Goal: Contribute content: Contribute content

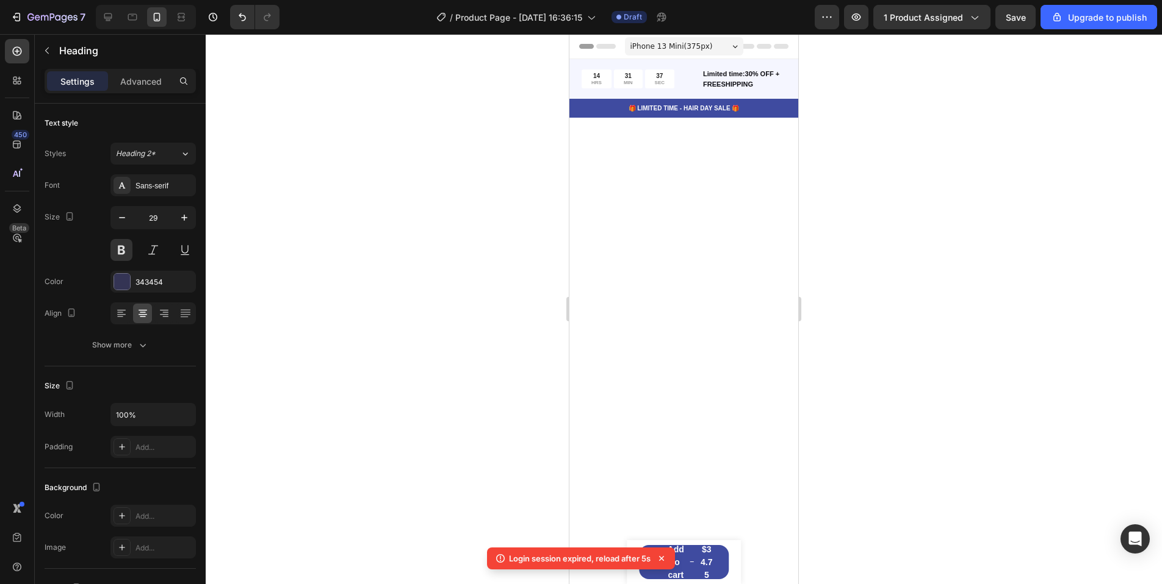
scroll to position [1586, 0]
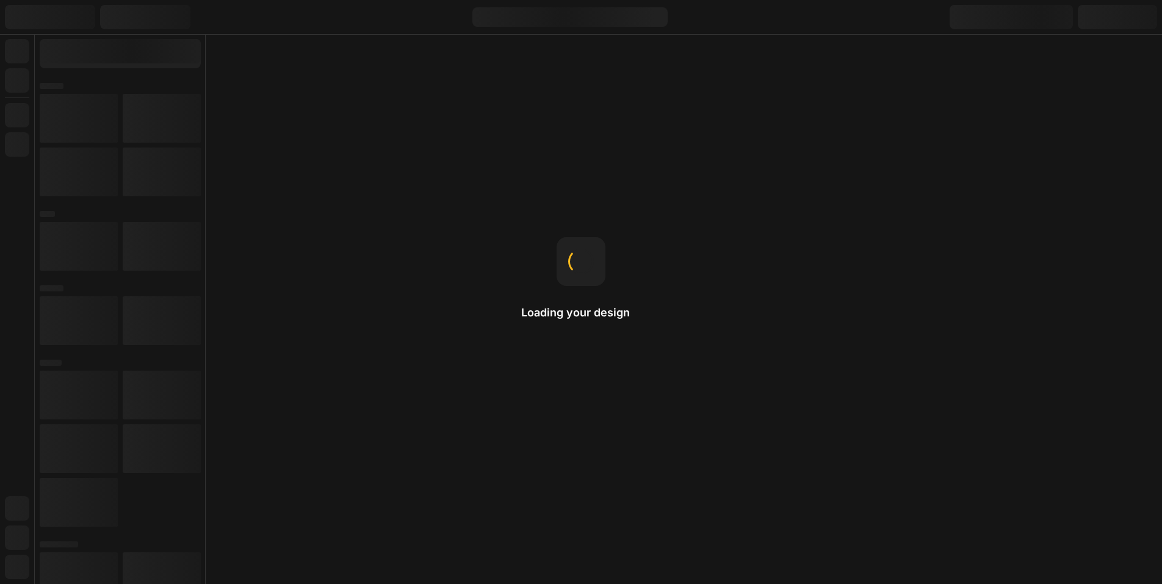
click at [1013, 220] on div "Loading your design Image You can upload GIF, WEBP, PNG, and JPEG formats for i…" at bounding box center [581, 292] width 1162 height 584
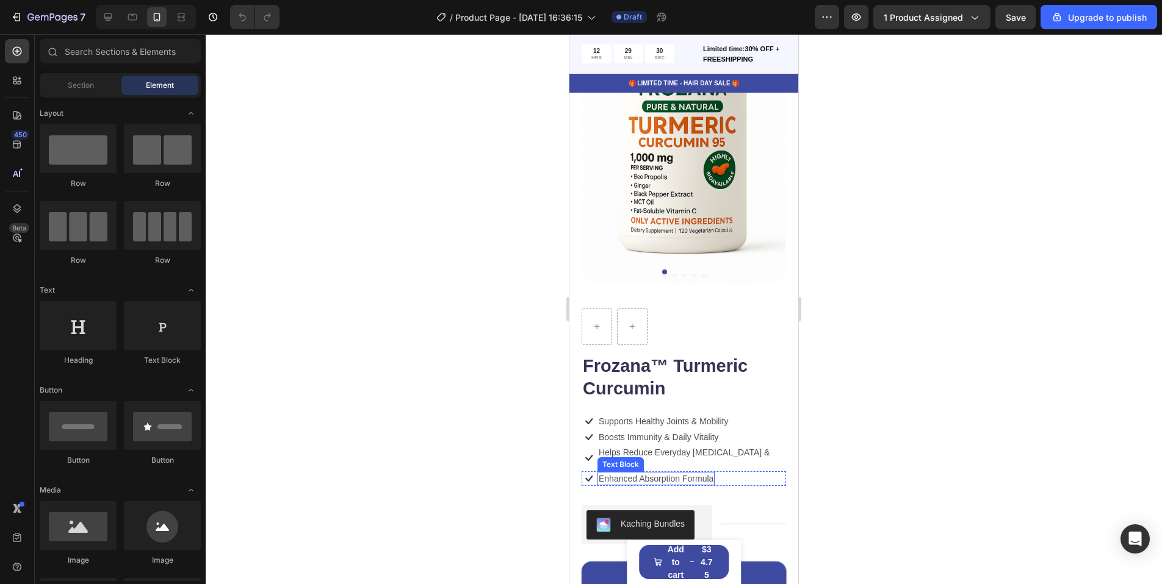
scroll to position [183, 0]
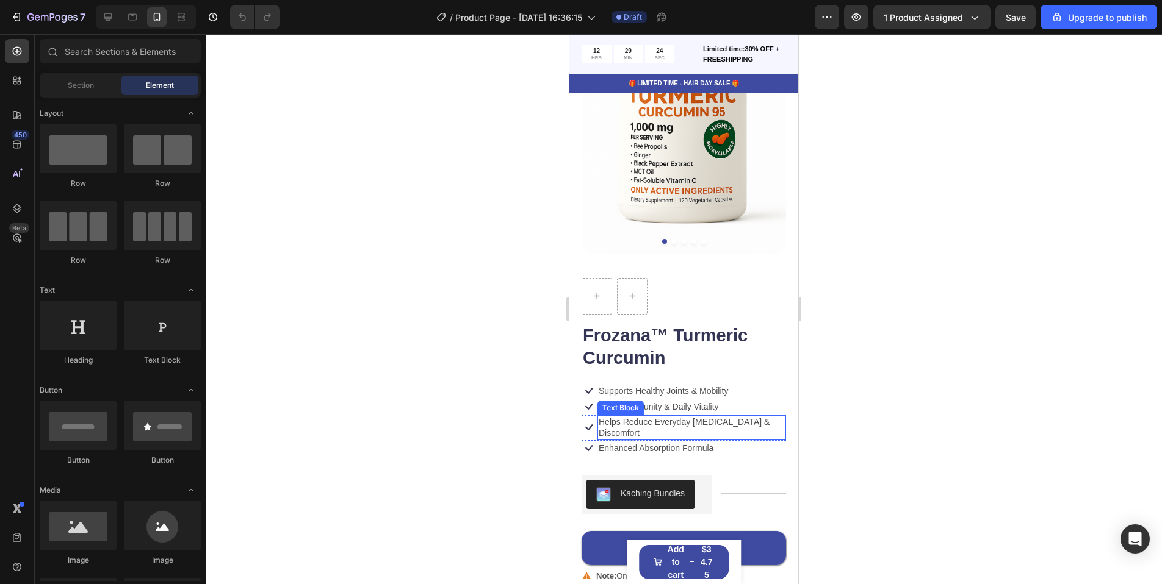
click at [625, 417] on p "Helps Reduce Everyday [MEDICAL_DATA] & Discomfort" at bounding box center [691, 428] width 186 height 22
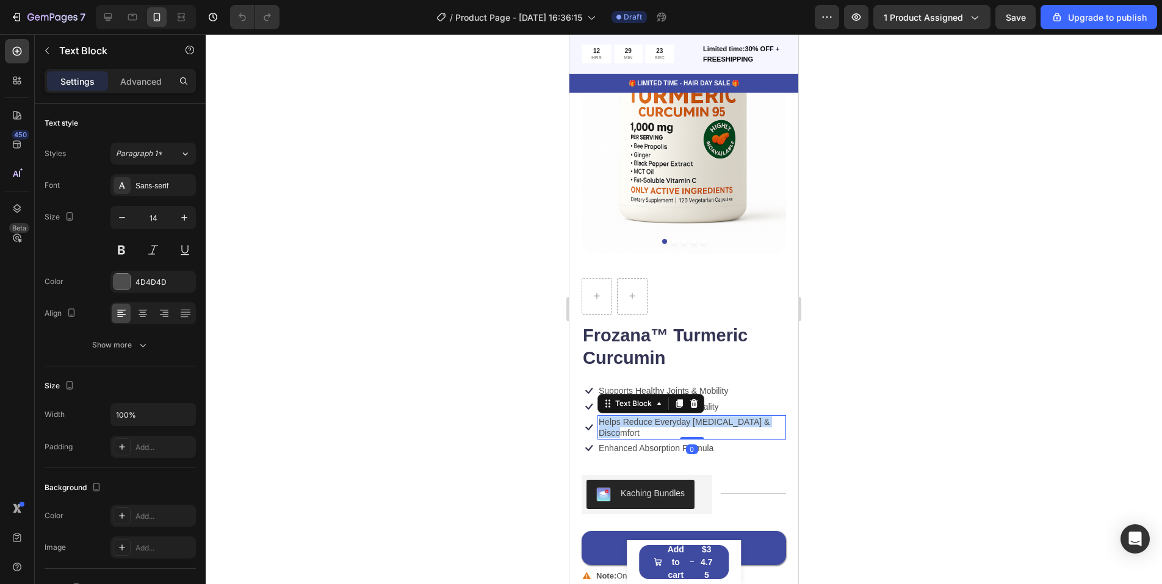
click at [625, 417] on p "Helps Reduce Everyday [MEDICAL_DATA] & Discomfort" at bounding box center [691, 428] width 186 height 22
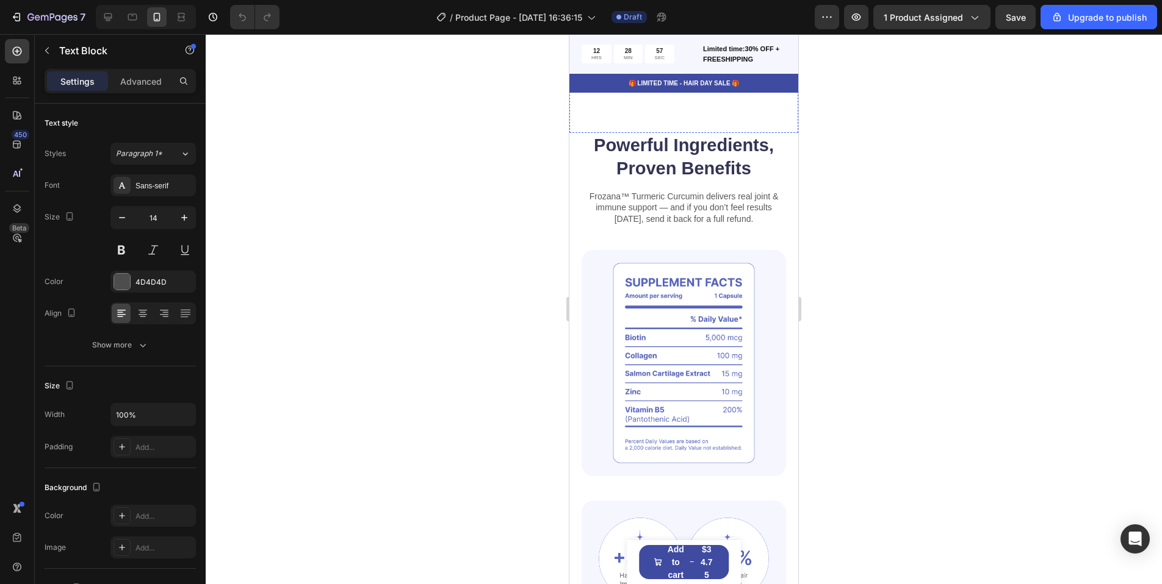
scroll to position [976, 0]
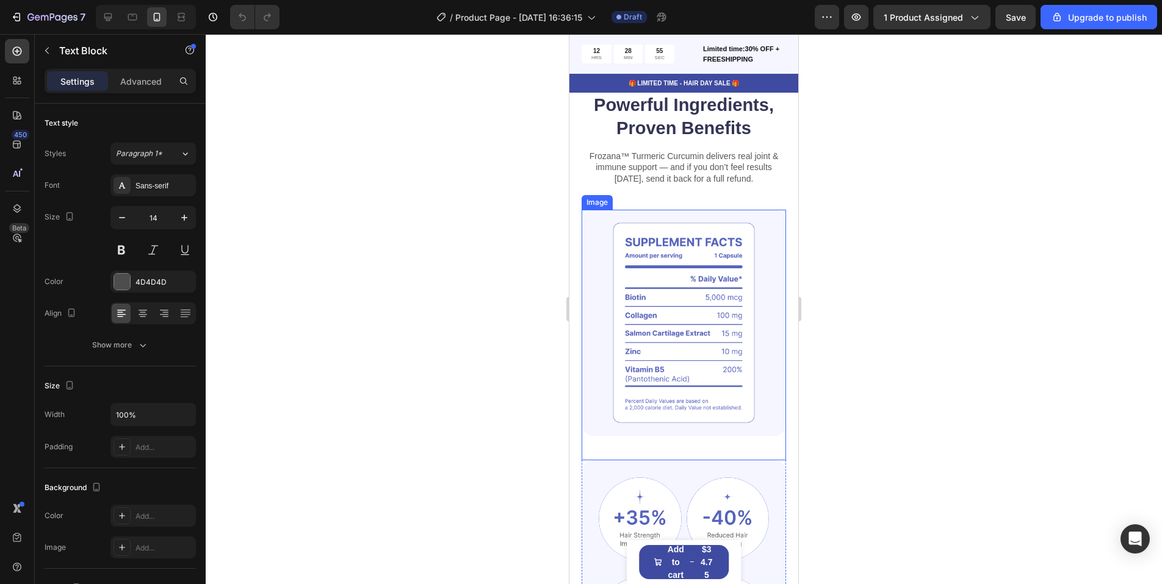
click at [714, 247] on img at bounding box center [683, 323] width 204 height 227
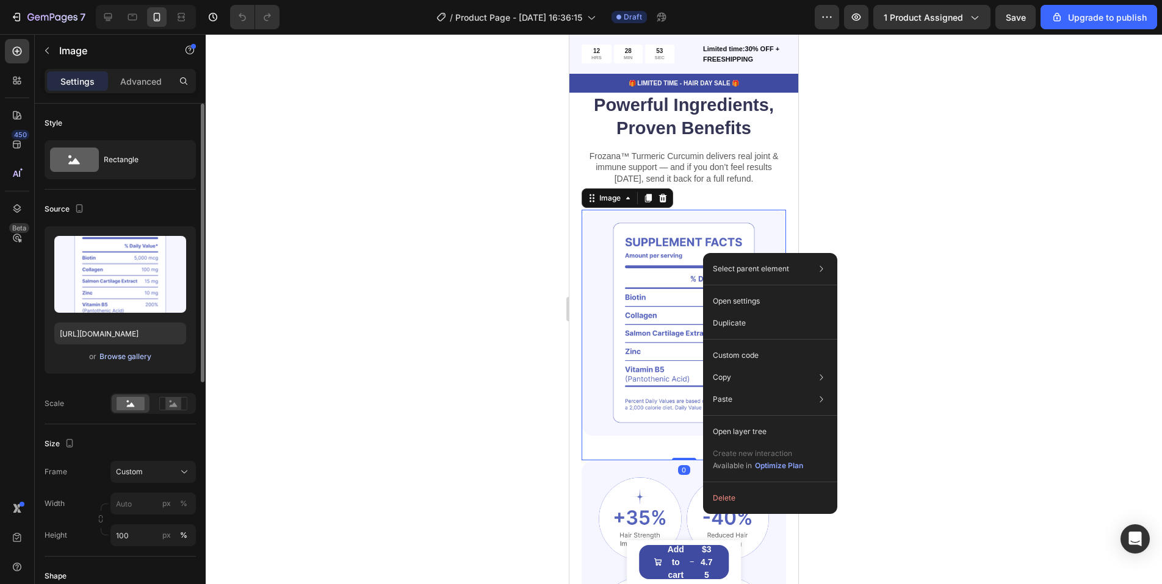
click at [123, 358] on div "Browse gallery" at bounding box center [125, 356] width 52 height 11
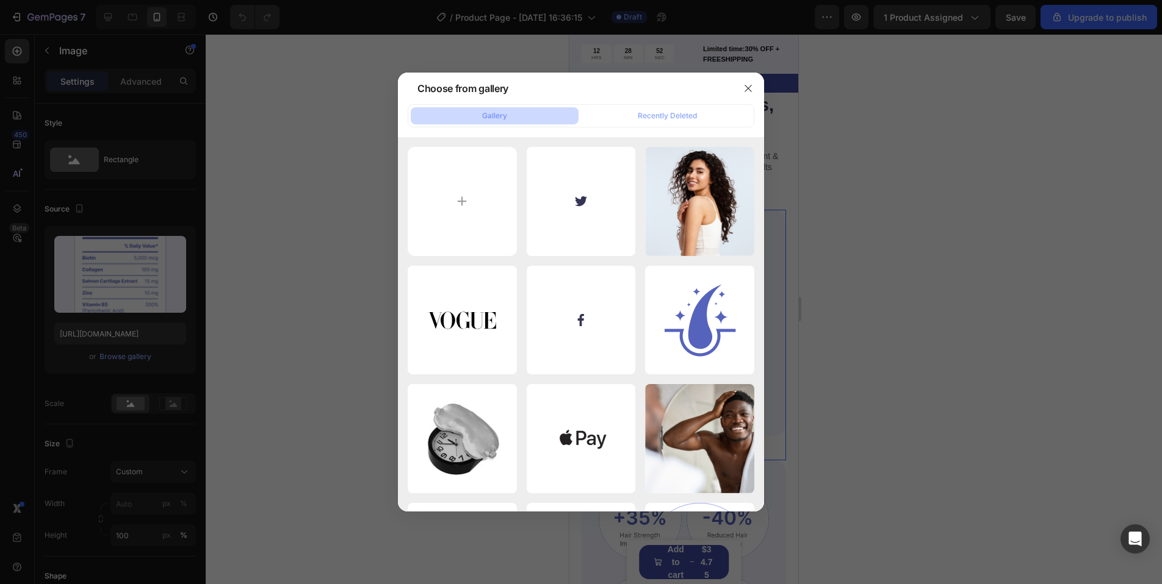
click at [161, 292] on div at bounding box center [581, 292] width 1162 height 584
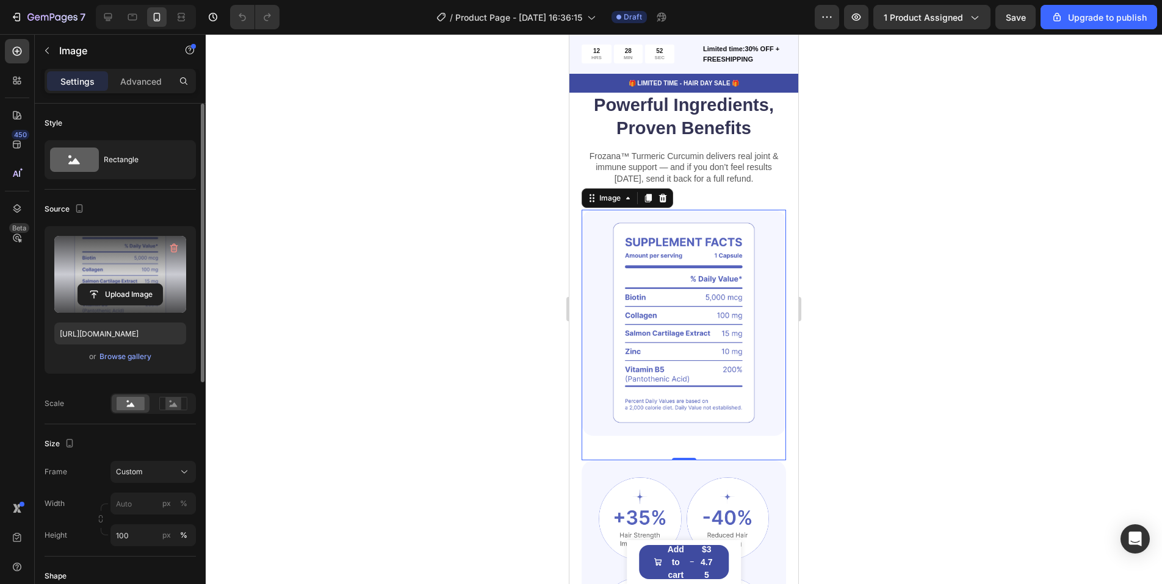
click at [131, 282] on label at bounding box center [120, 274] width 132 height 77
click at [131, 284] on input "file" at bounding box center [120, 294] width 84 height 21
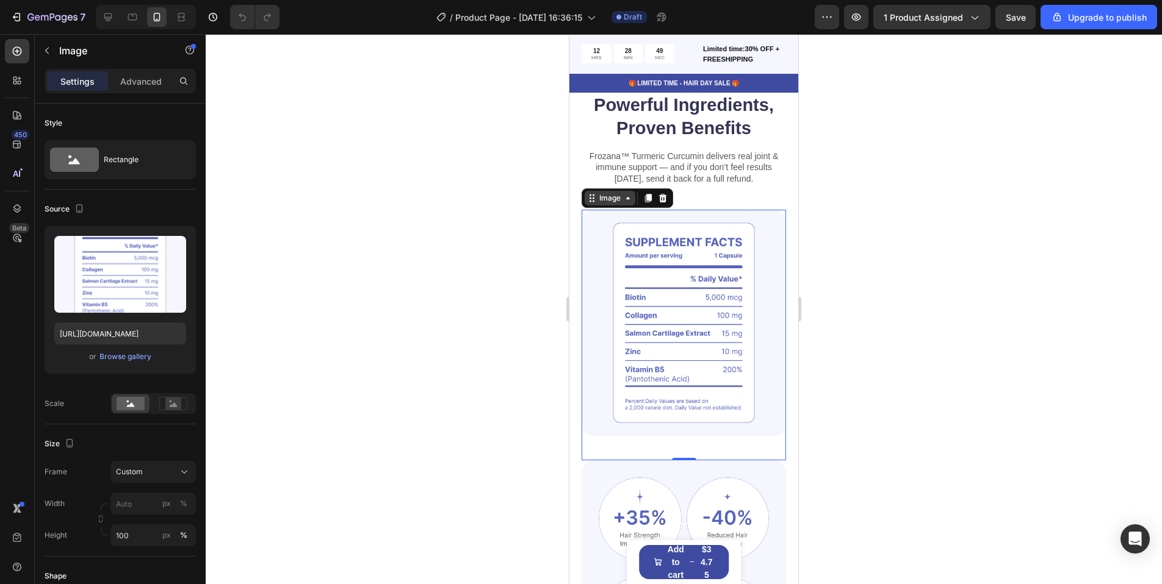
click at [625, 193] on icon at bounding box center [628, 198] width 10 height 10
click at [623, 191] on div "Image" at bounding box center [609, 198] width 51 height 15
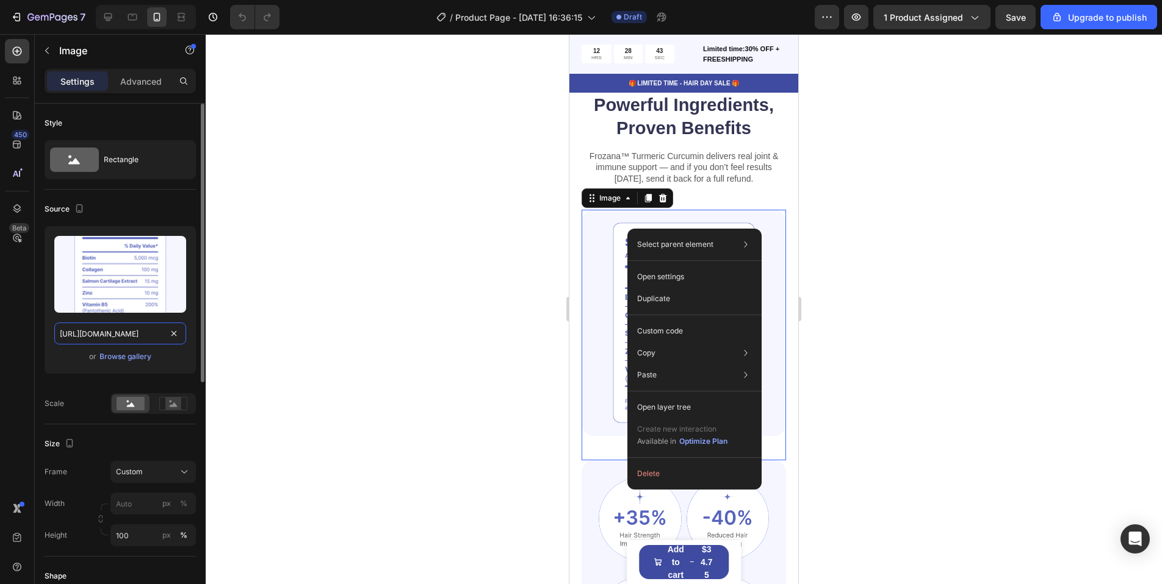
click at [127, 334] on input "[URL][DOMAIN_NAME]" at bounding box center [120, 334] width 132 height 22
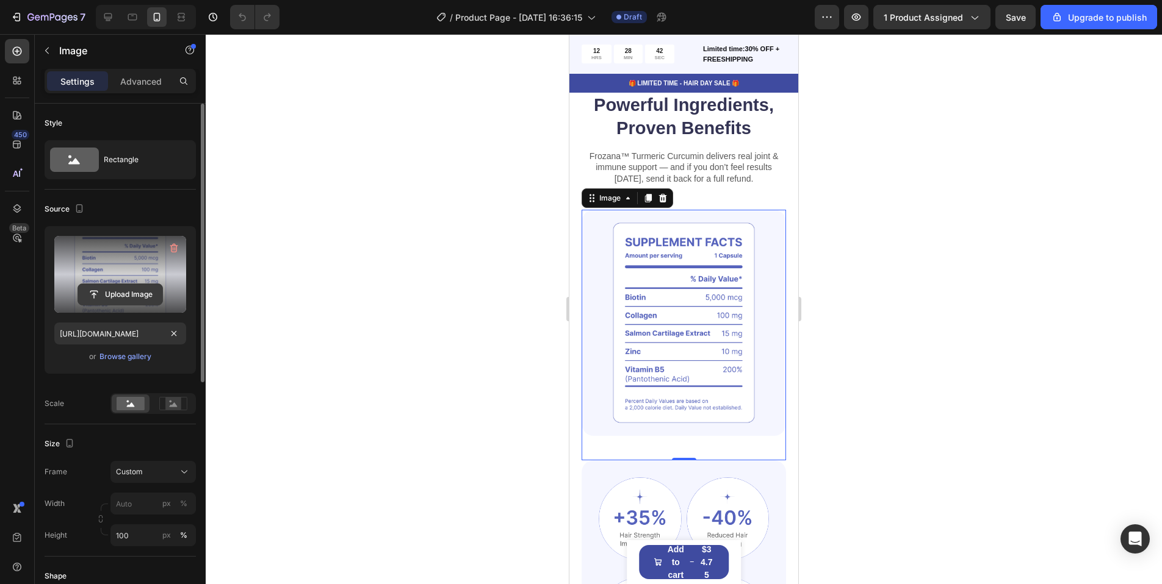
click at [129, 303] on input "file" at bounding box center [120, 294] width 84 height 21
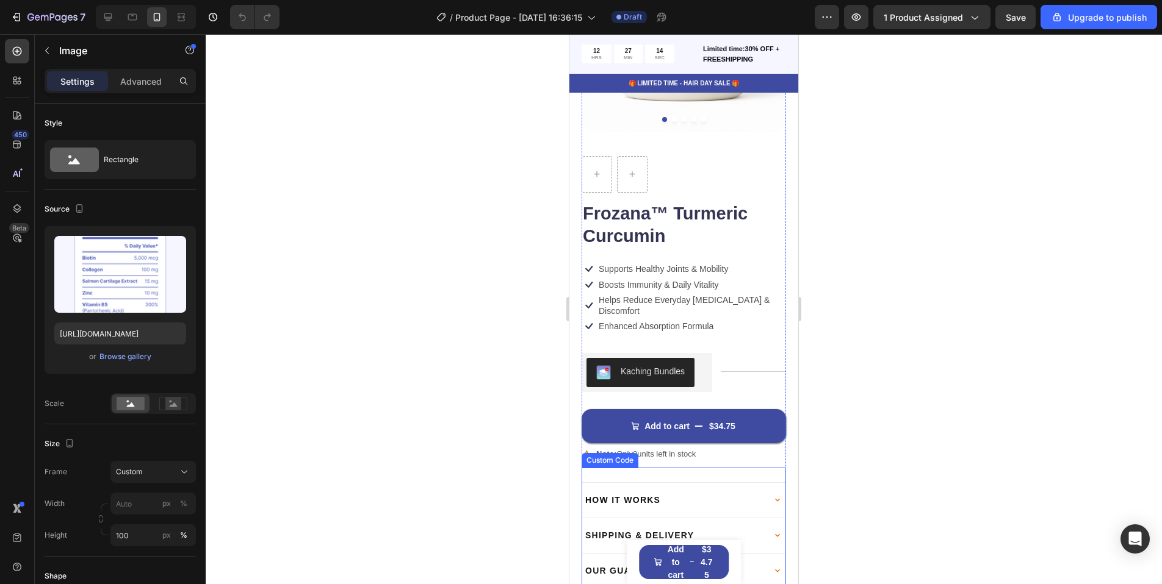
scroll to position [61, 0]
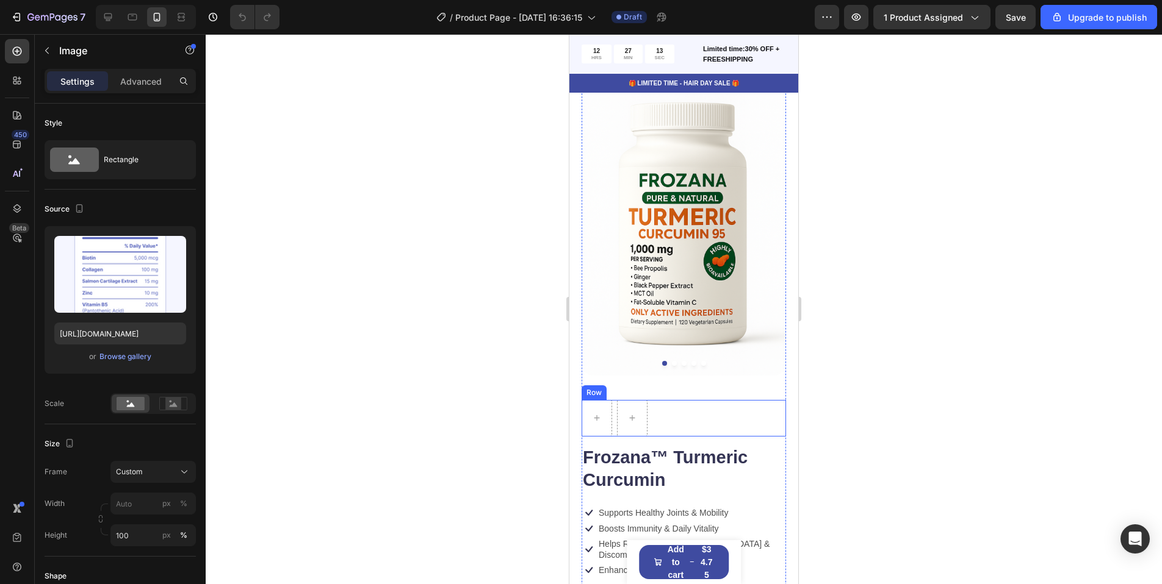
click at [674, 401] on div "Row" at bounding box center [683, 418] width 204 height 37
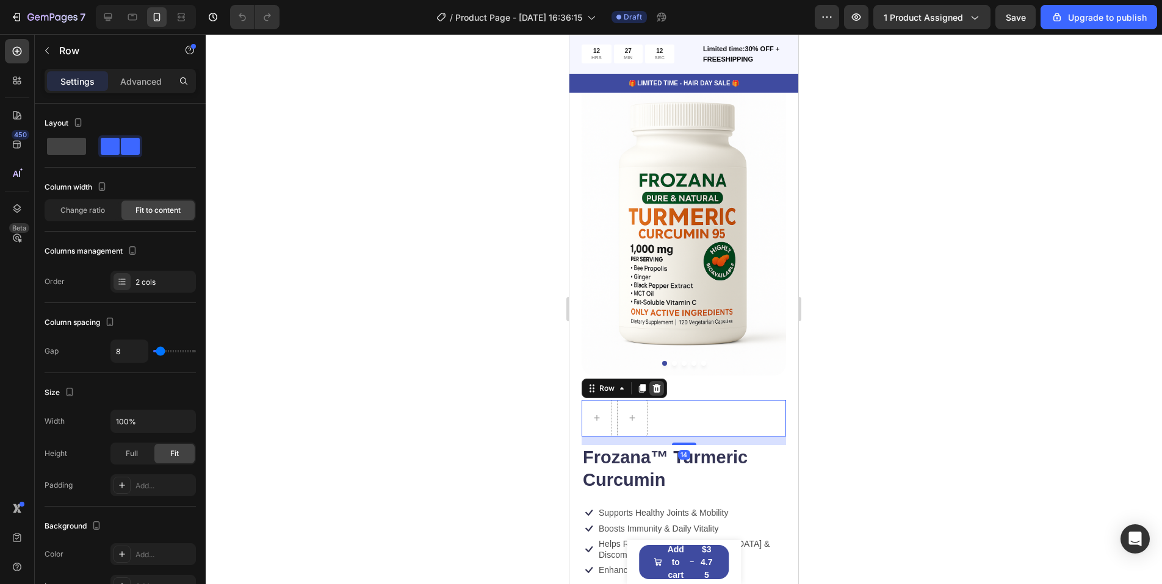
click at [661, 381] on div at bounding box center [656, 388] width 15 height 15
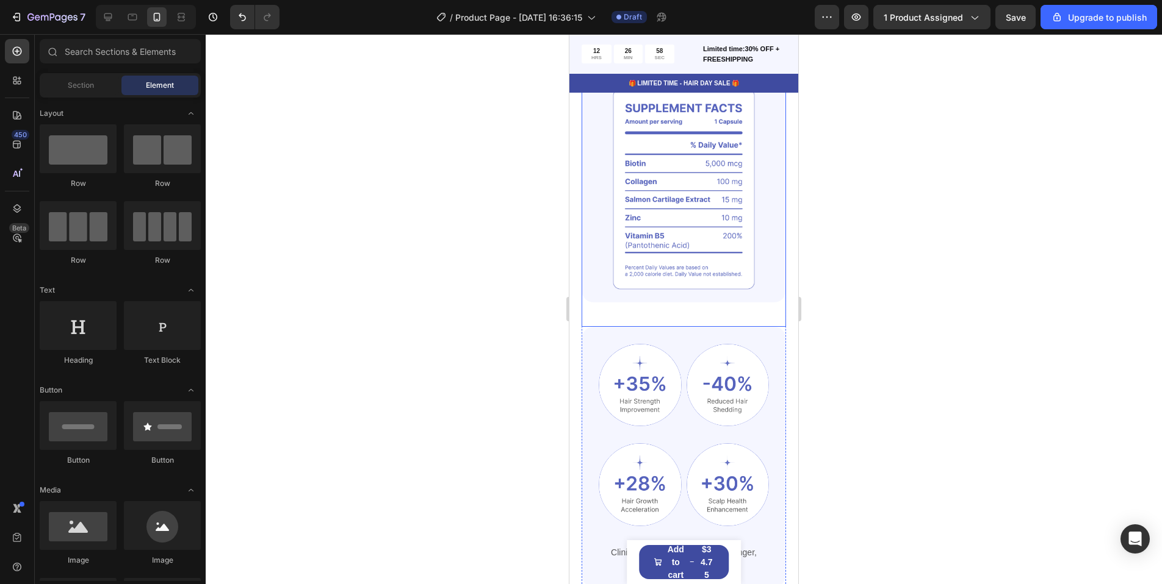
scroll to position [1037, 0]
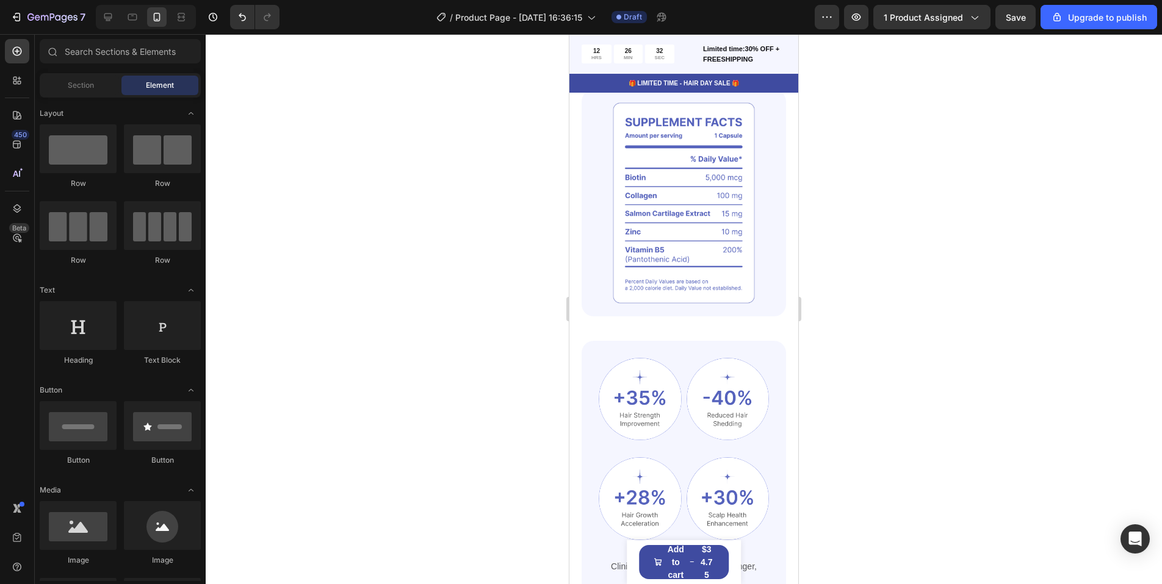
drag, startPoint x: 1079, startPoint y: 352, endPoint x: 1033, endPoint y: 373, distance: 50.2
click at [1079, 352] on div at bounding box center [684, 309] width 956 height 550
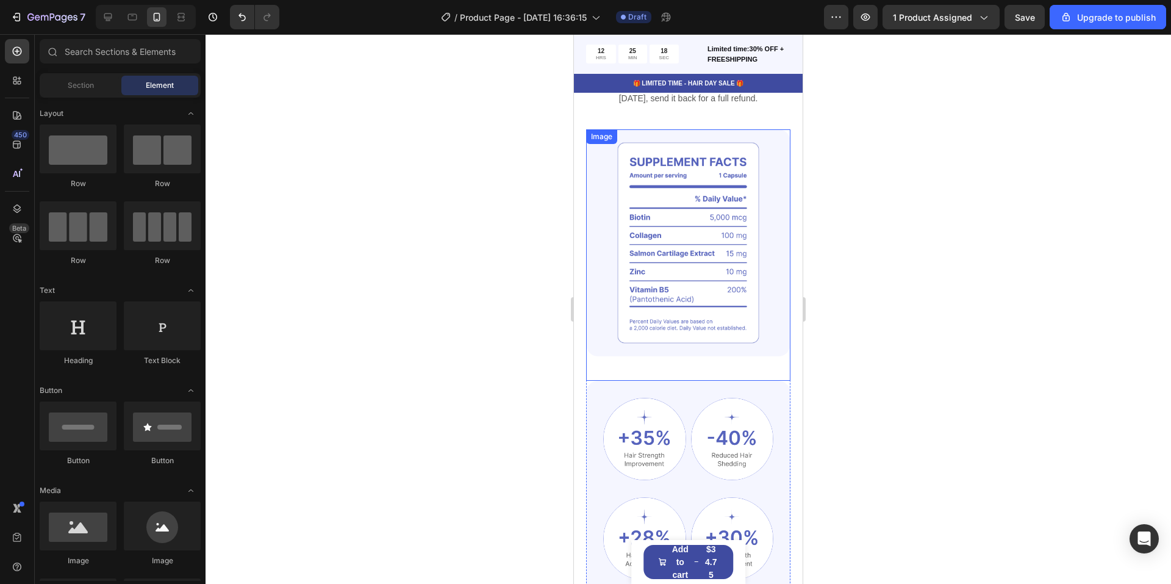
scroll to position [976, 0]
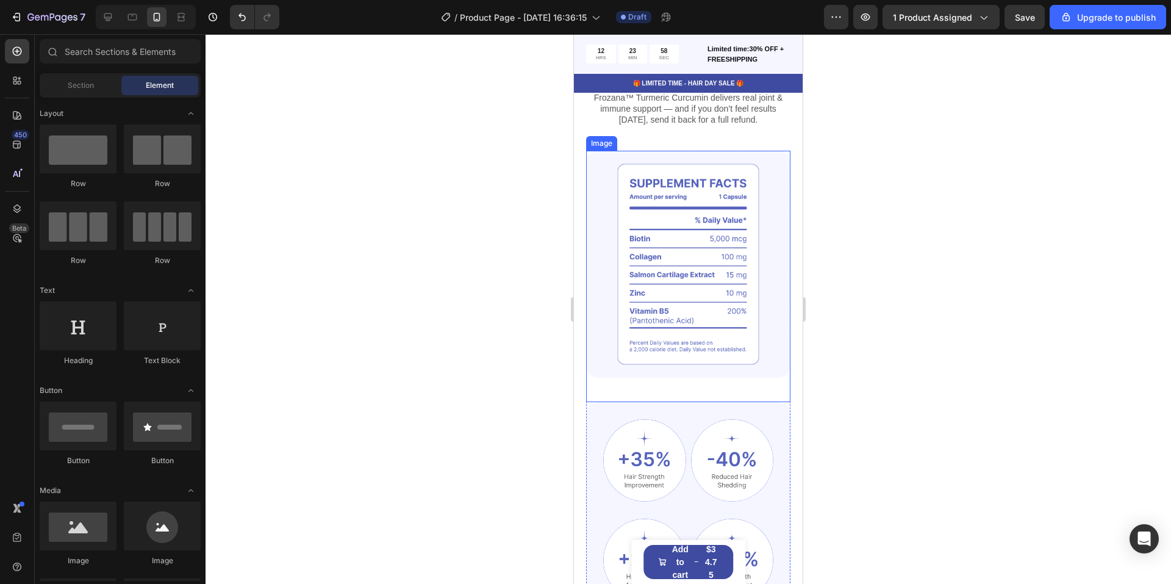
click at [667, 214] on img at bounding box center [688, 264] width 204 height 227
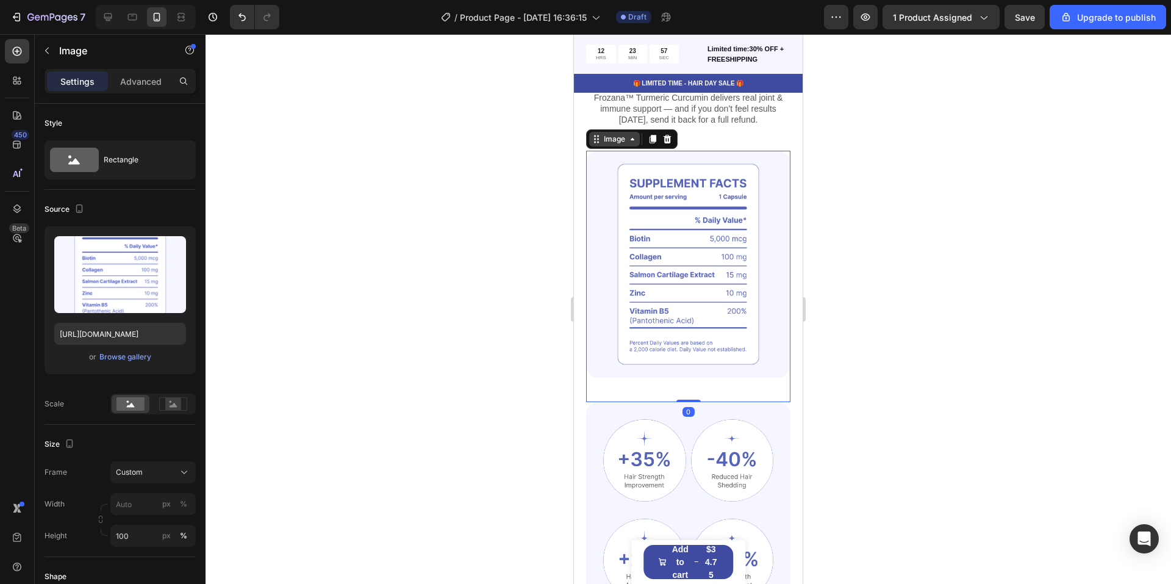
click at [618, 140] on div "Image" at bounding box center [614, 139] width 26 height 11
click at [623, 139] on div "Image" at bounding box center [614, 139] width 26 height 11
click at [115, 356] on div "Browse gallery" at bounding box center [125, 356] width 52 height 11
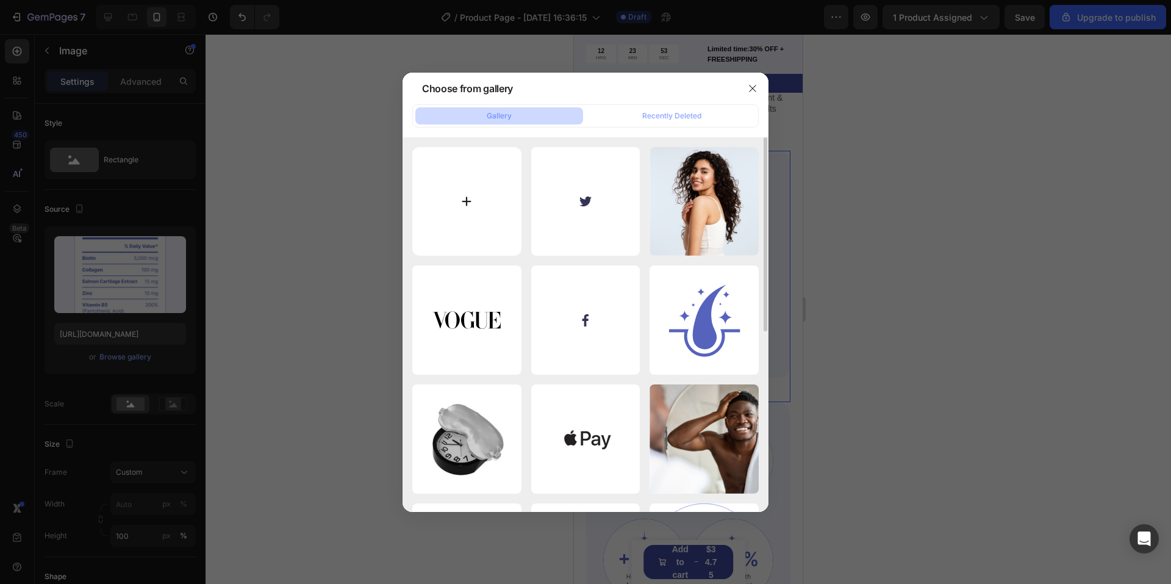
click at [478, 188] on input "file" at bounding box center [466, 201] width 109 height 109
type input "C:\fakepath\ChatGPT Image [DATE], 10_22_46 PM.png"
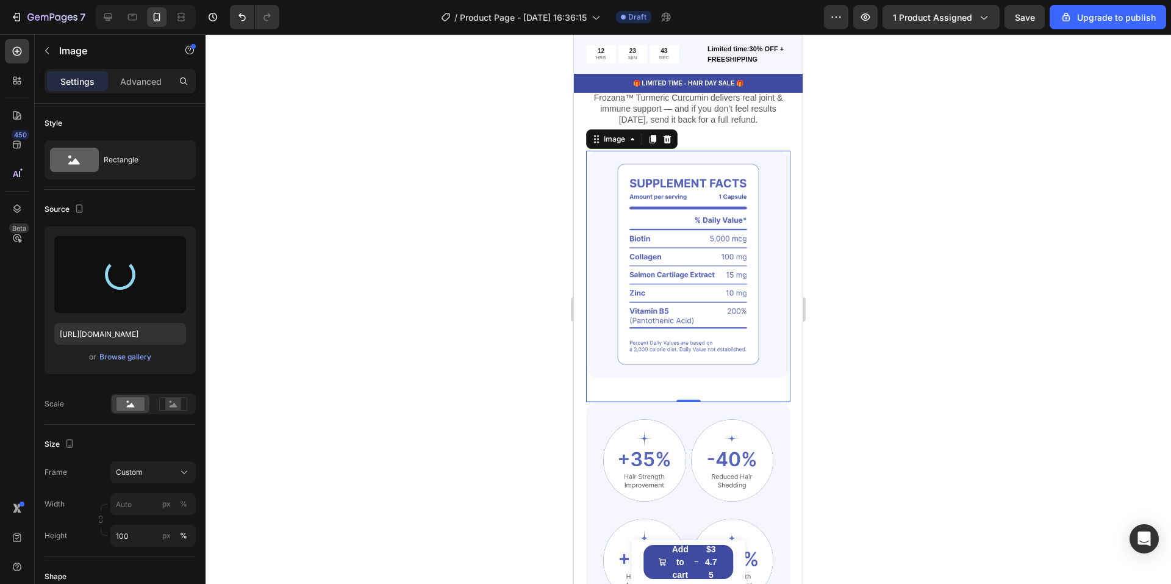
type input "[URL][DOMAIN_NAME]"
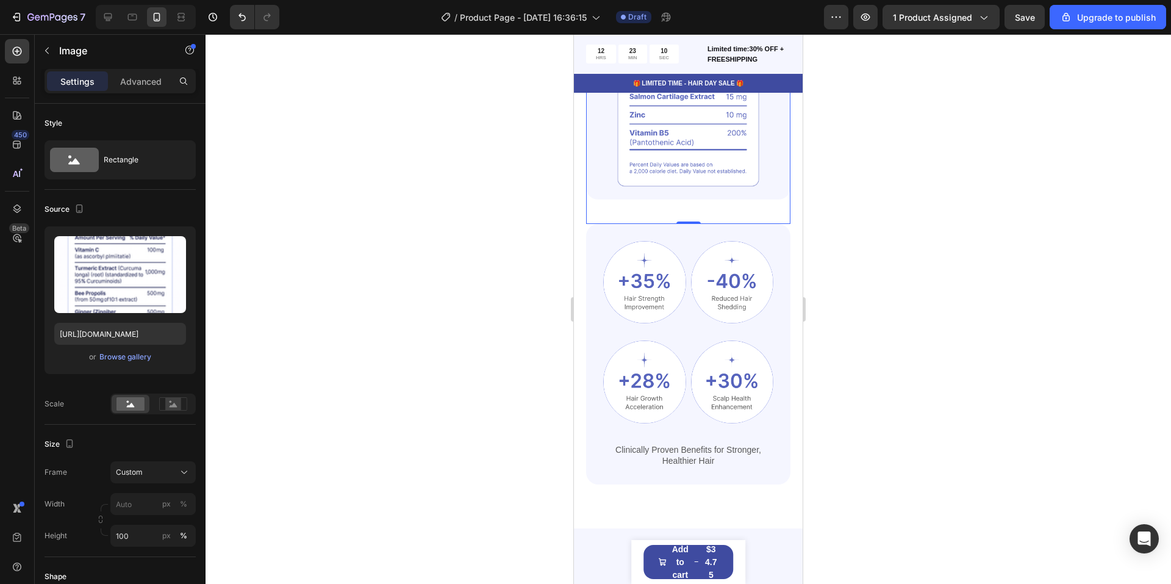
scroll to position [1159, 0]
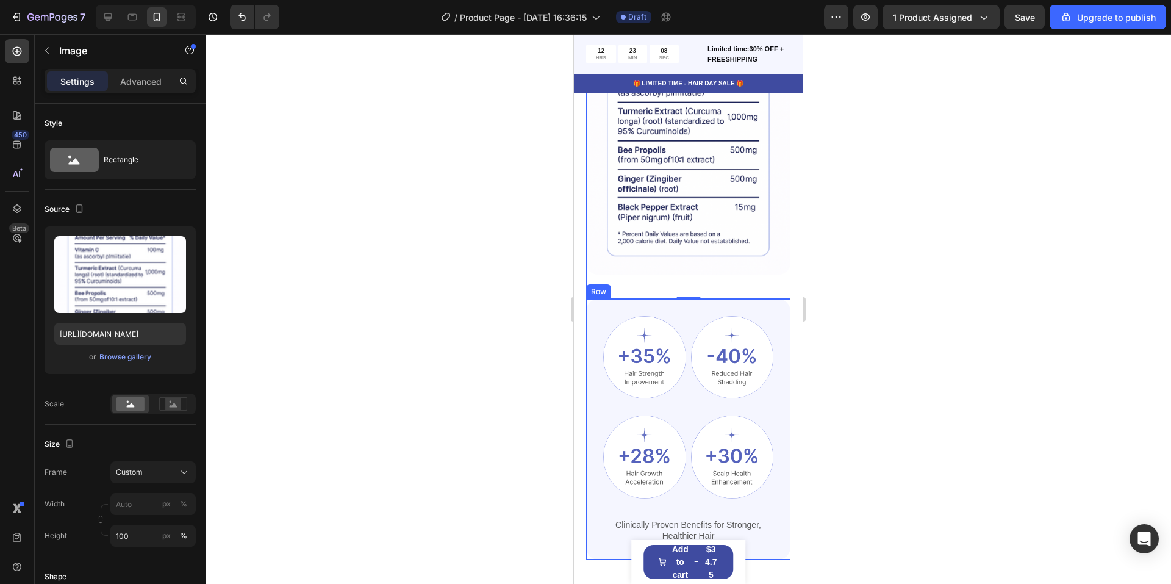
click at [769, 390] on div "Image Image Row Image Image Row Clinically Proven Benefits for Stronger, Health…" at bounding box center [688, 429] width 204 height 260
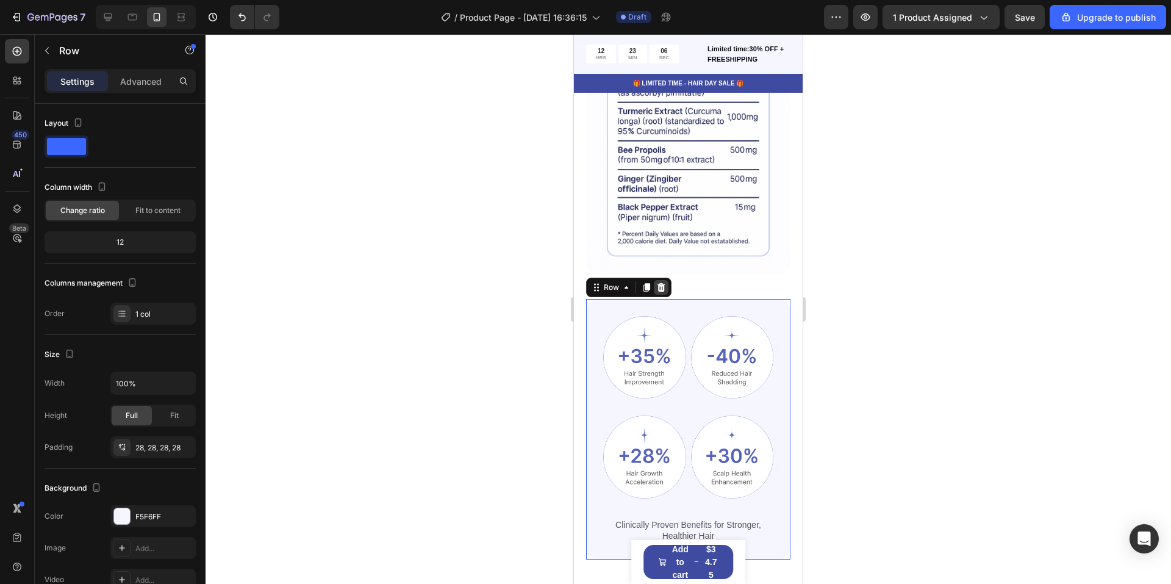
click at [668, 280] on div at bounding box center [661, 287] width 15 height 15
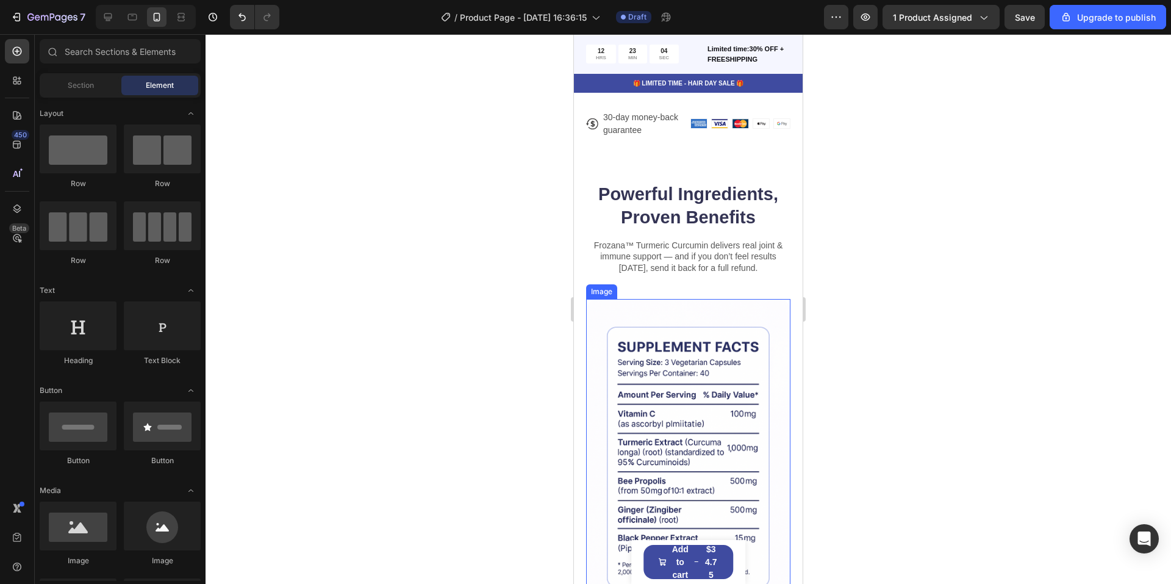
scroll to position [793, 0]
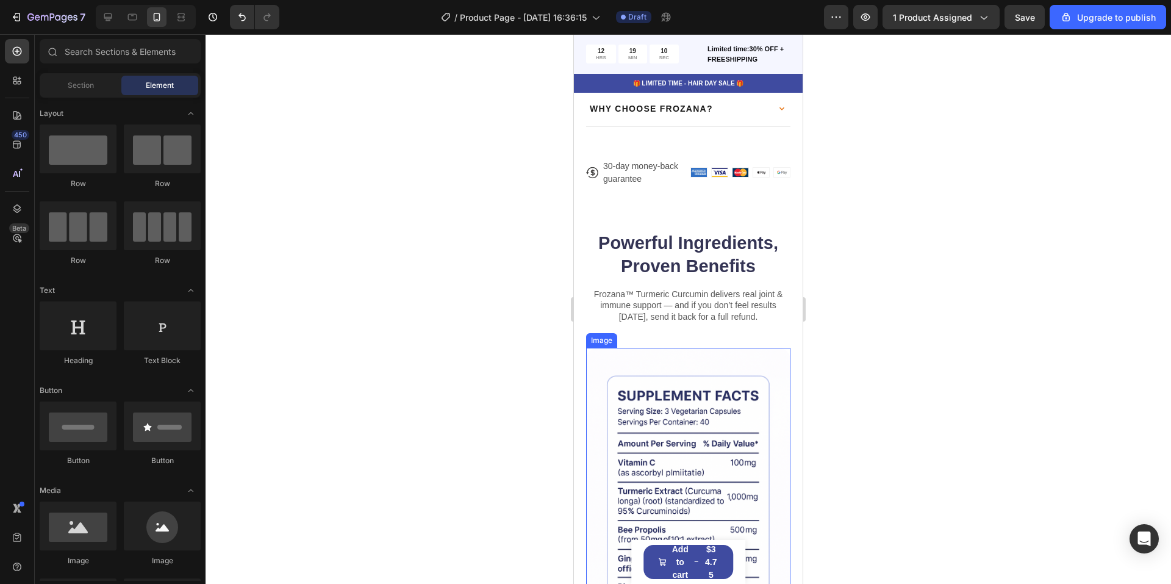
click at [688, 395] on img at bounding box center [688, 501] width 204 height 307
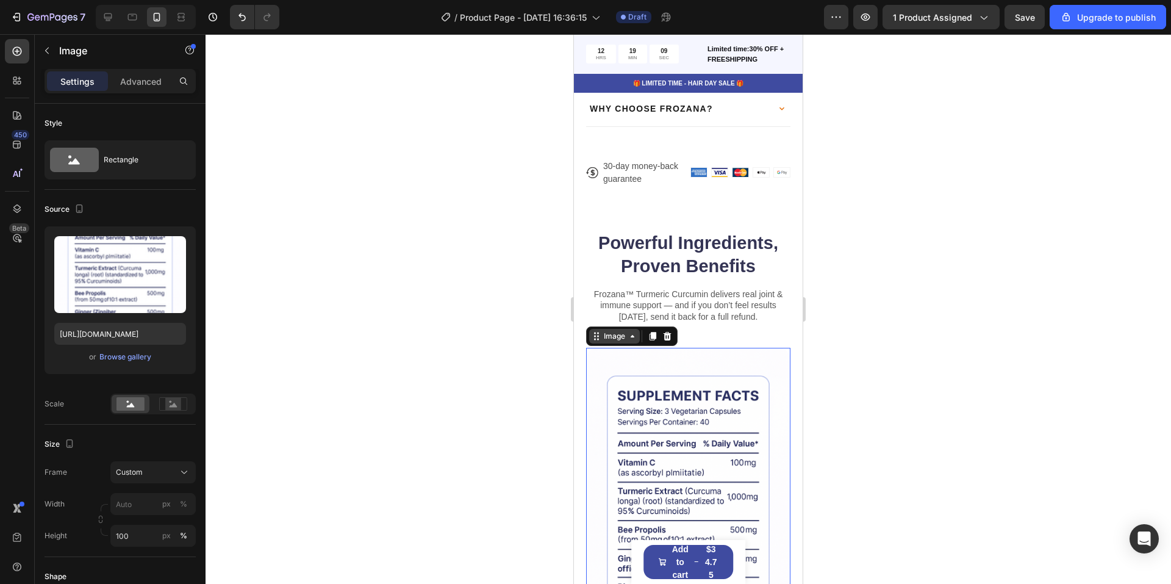
click at [633, 329] on div "Image" at bounding box center [614, 336] width 51 height 15
click at [125, 357] on div "Browse gallery" at bounding box center [125, 356] width 52 height 11
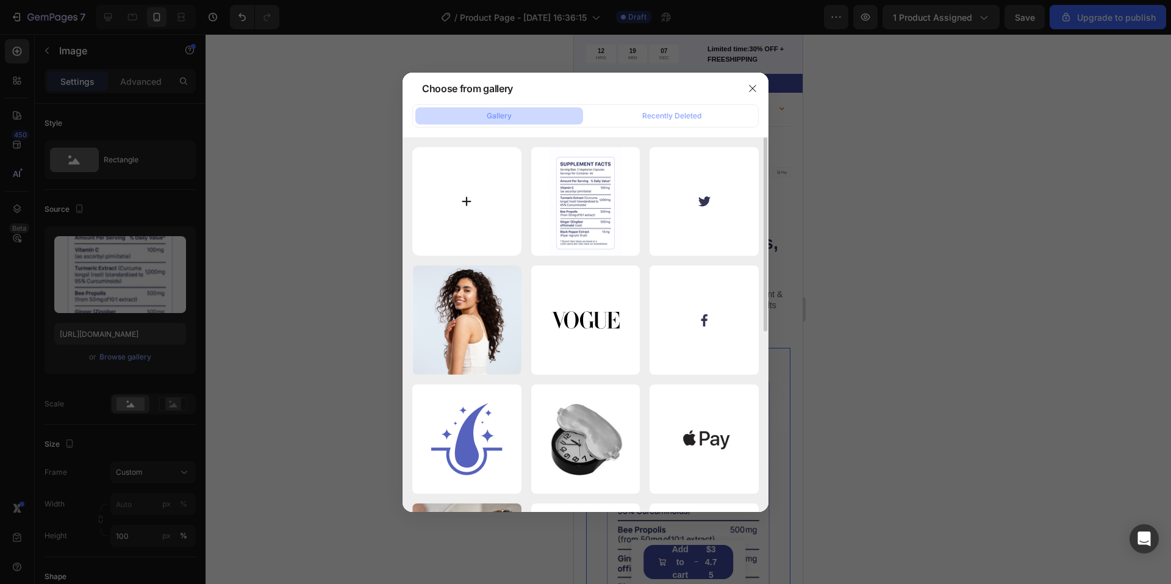
click at [472, 206] on input "file" at bounding box center [466, 201] width 109 height 109
type input "C:\fakepath\ChatGPT Image [DATE], 10_35_18 PM.png"
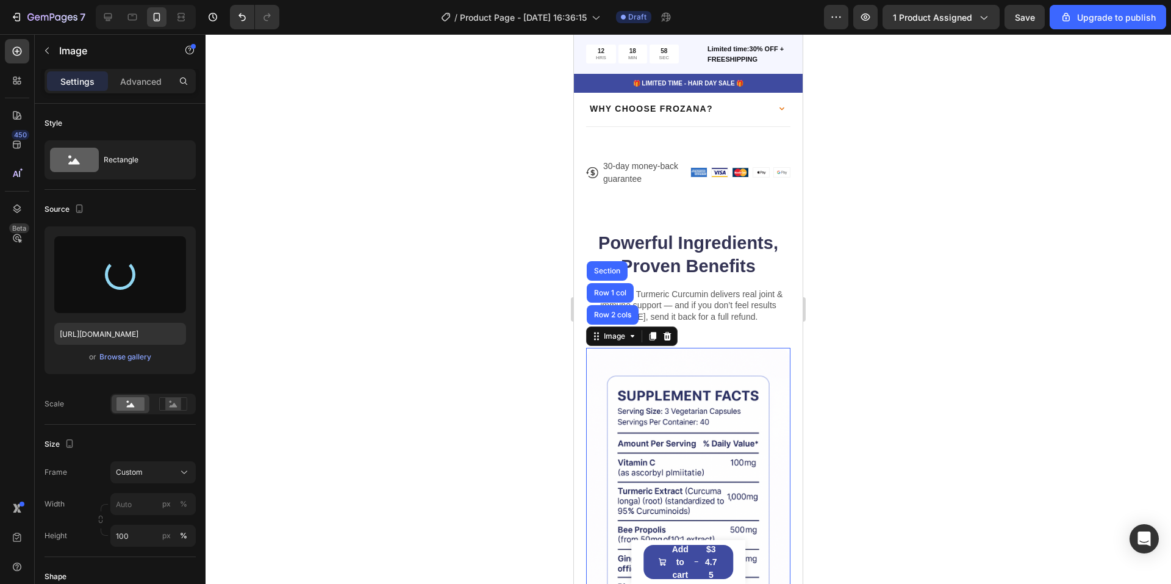
type input "[URL][DOMAIN_NAME]"
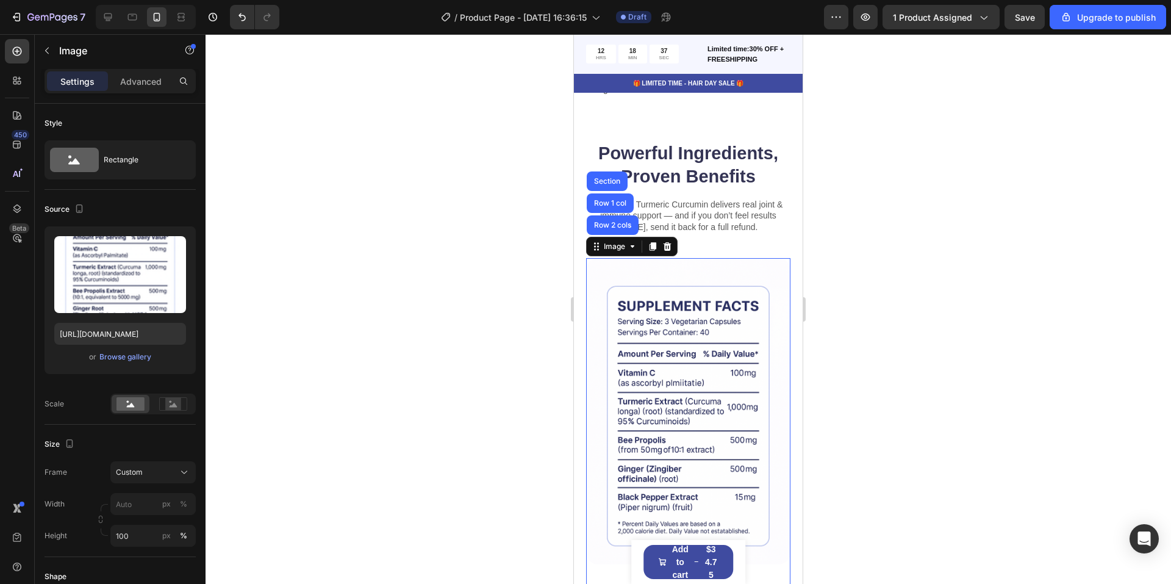
scroll to position [854, 0]
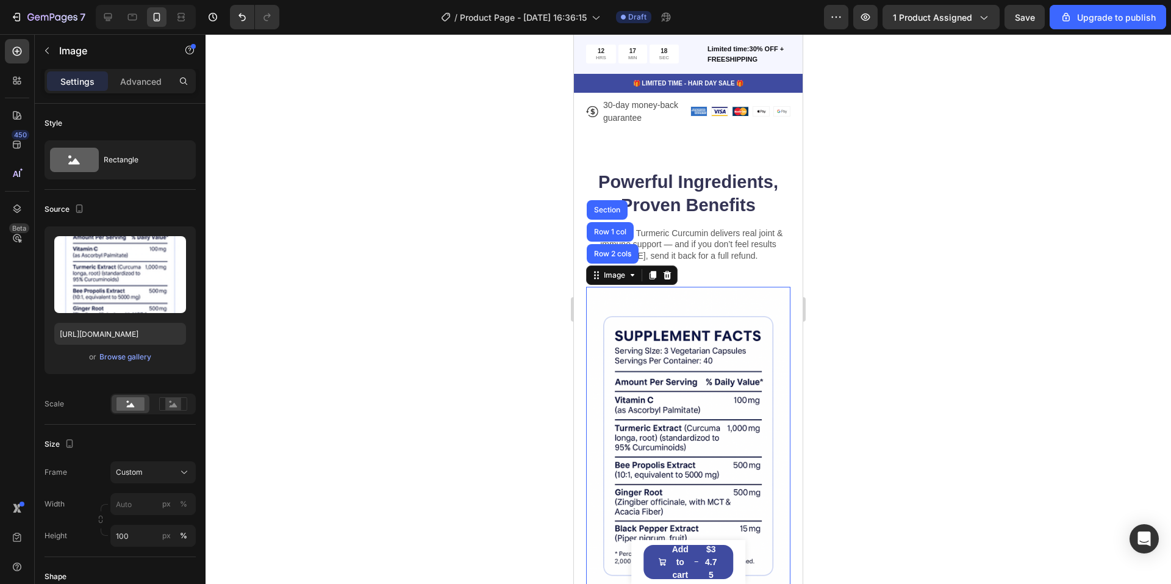
click at [1060, 307] on div at bounding box center [689, 309] width 966 height 550
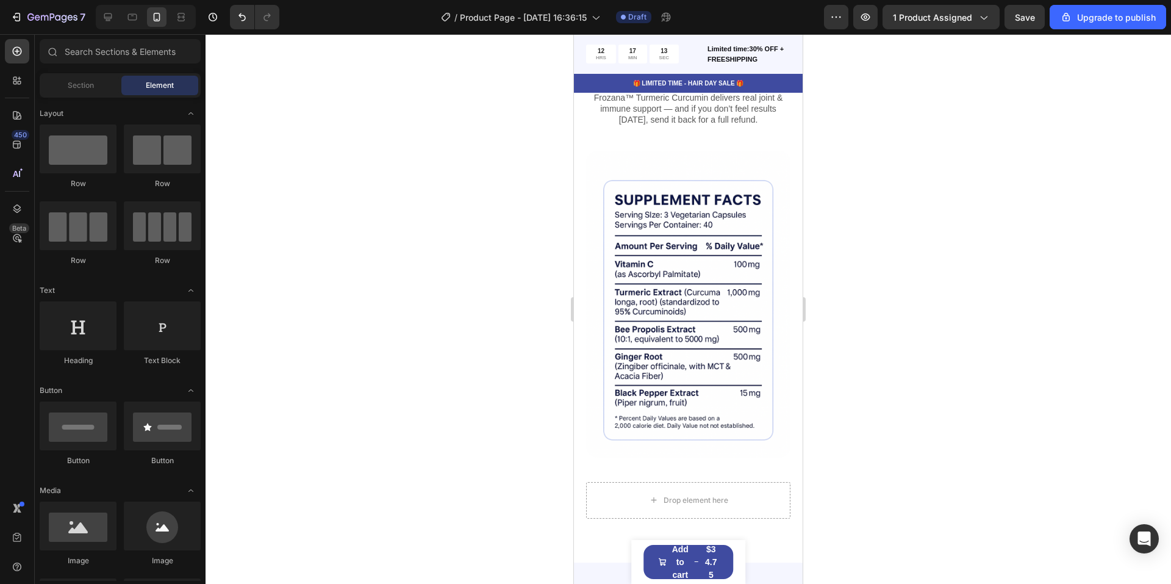
click at [847, 465] on div at bounding box center [689, 309] width 966 height 550
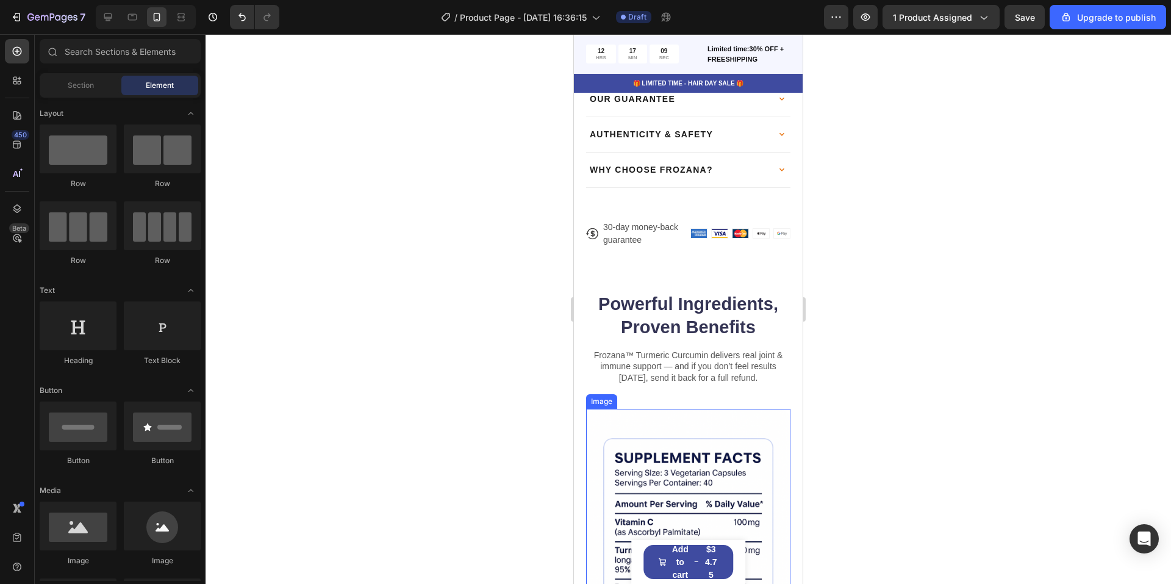
scroll to position [976, 0]
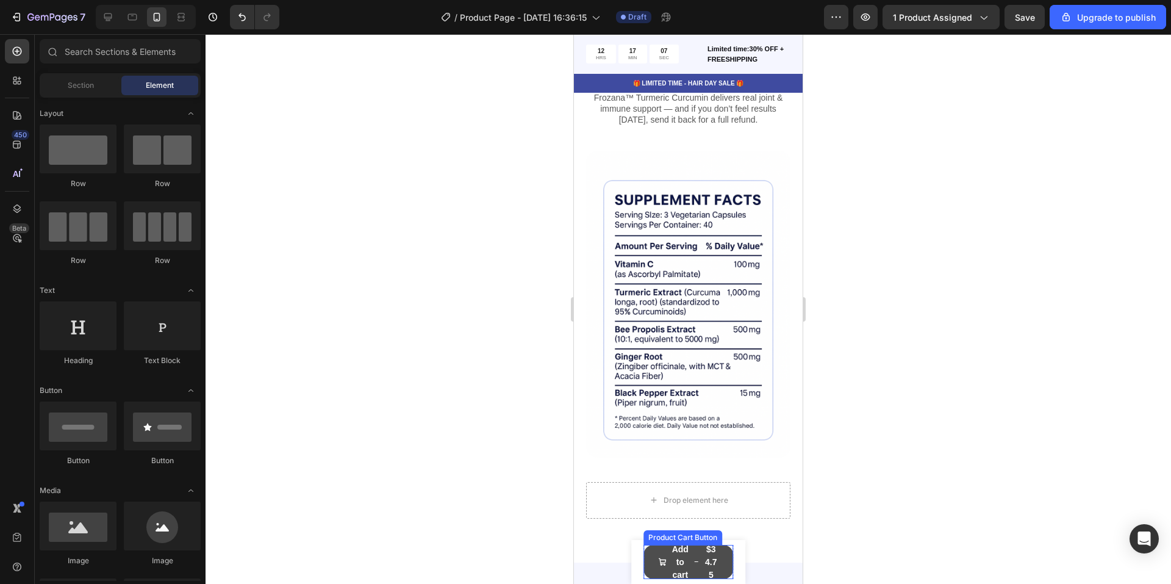
click at [719, 561] on button "Add to cart $34.75" at bounding box center [689, 562] width 90 height 34
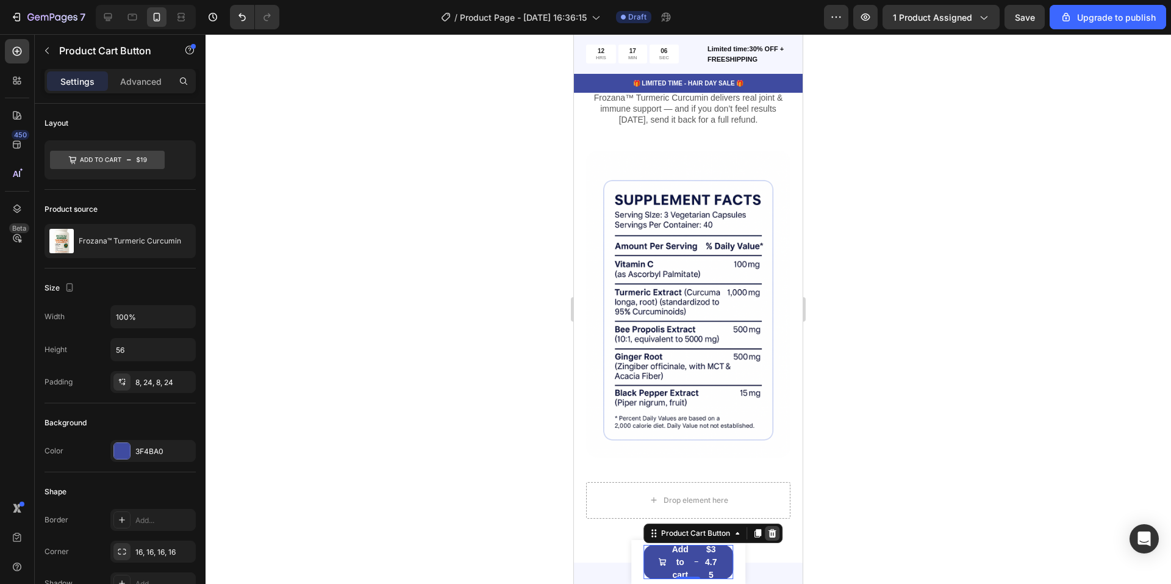
click at [777, 534] on div at bounding box center [772, 533] width 15 height 15
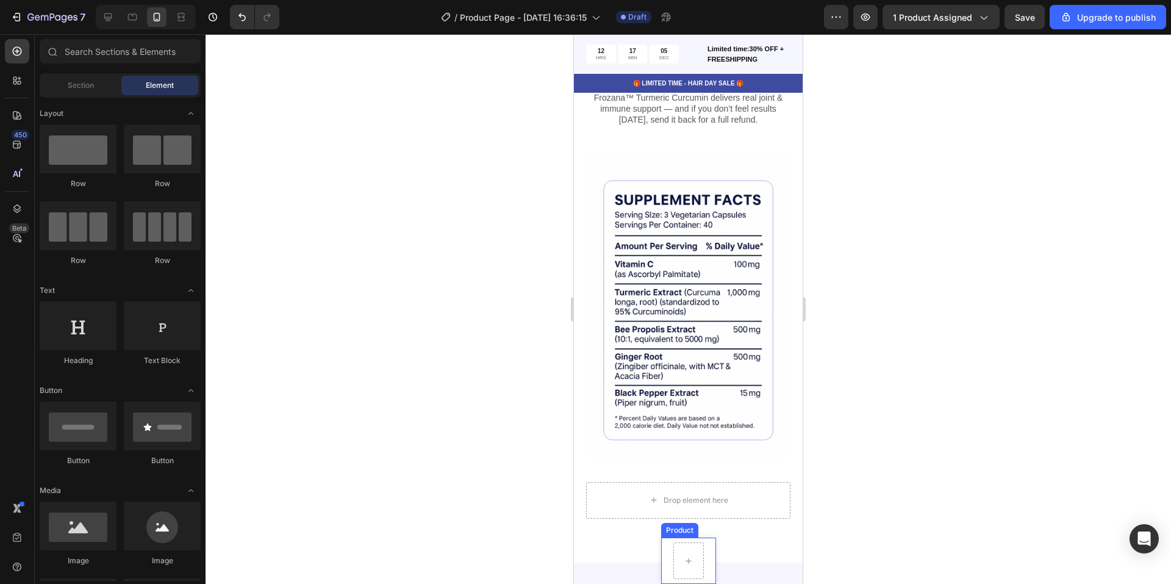
click at [700, 559] on div "Product Images Frozana™ Turmeric Curcumin Product Title $34.75 Product Price Pr…" at bounding box center [688, 560] width 55 height 46
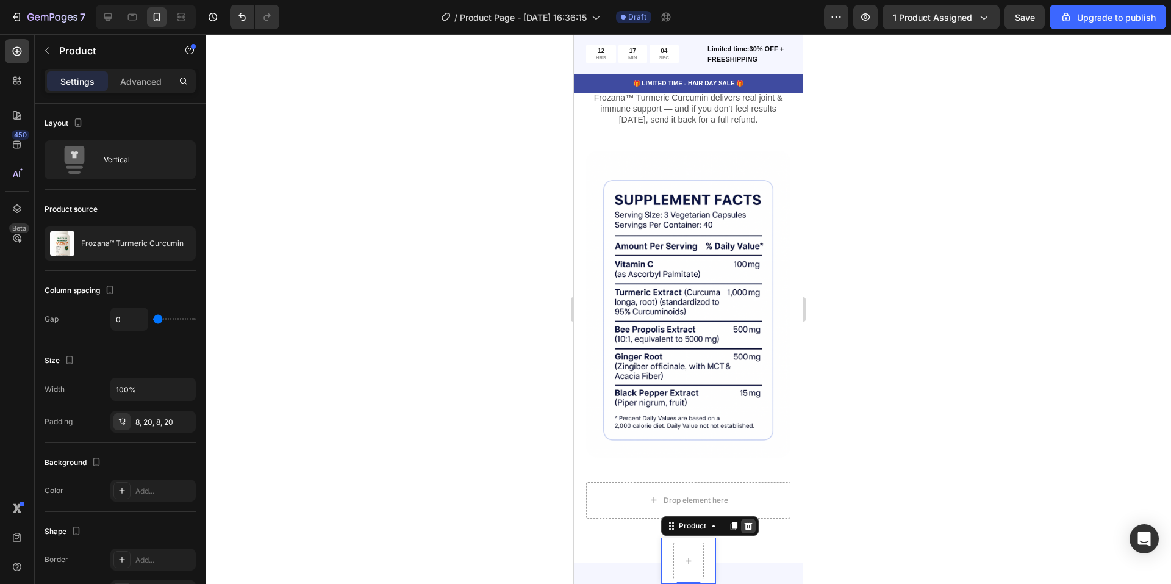
click at [746, 526] on icon at bounding box center [748, 526] width 8 height 9
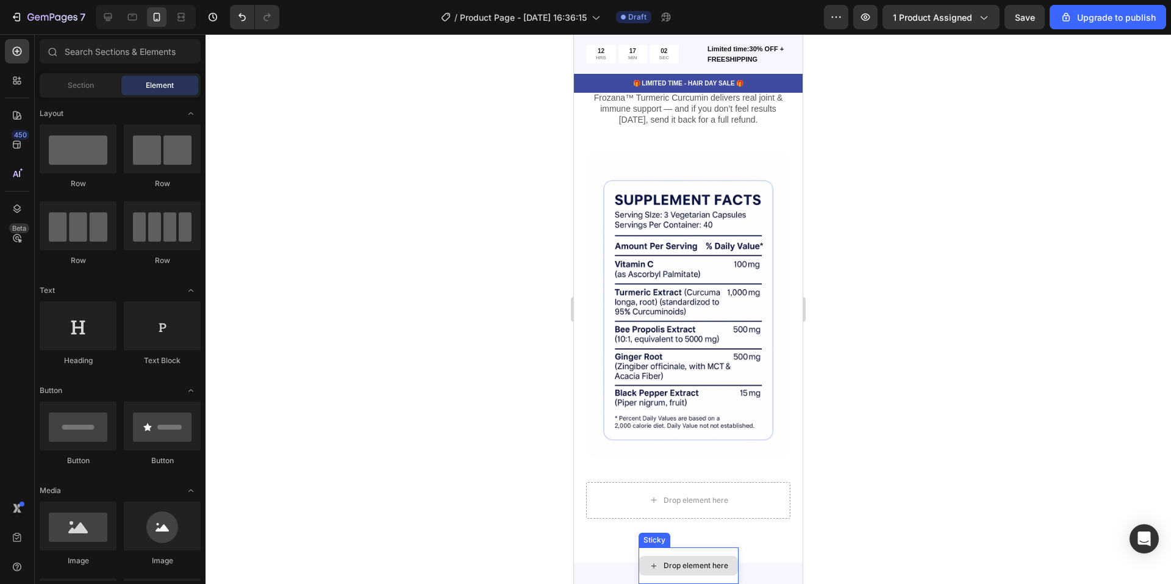
click at [705, 554] on div "Drop element here" at bounding box center [689, 565] width 100 height 37
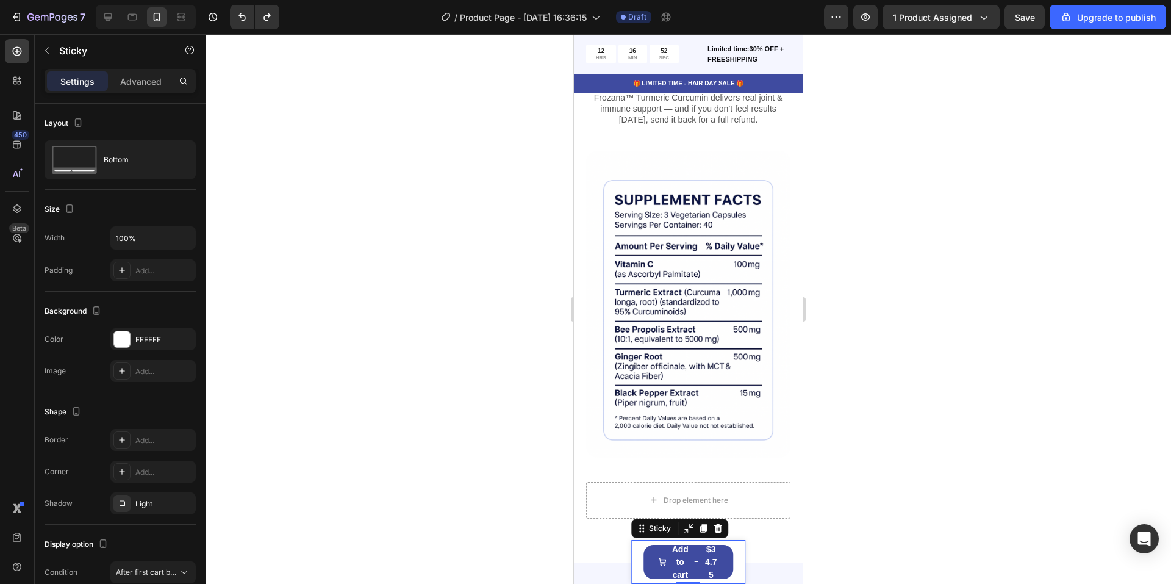
drag, startPoint x: 888, startPoint y: 265, endPoint x: 978, endPoint y: 265, distance: 90.9
click at [978, 265] on div at bounding box center [689, 309] width 966 height 550
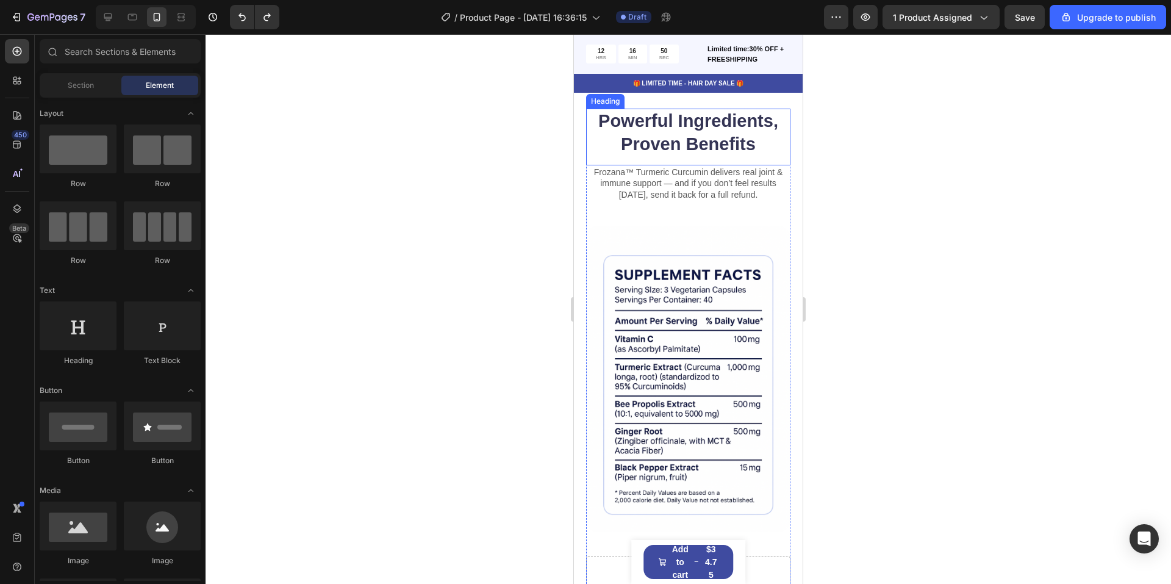
scroll to position [854, 0]
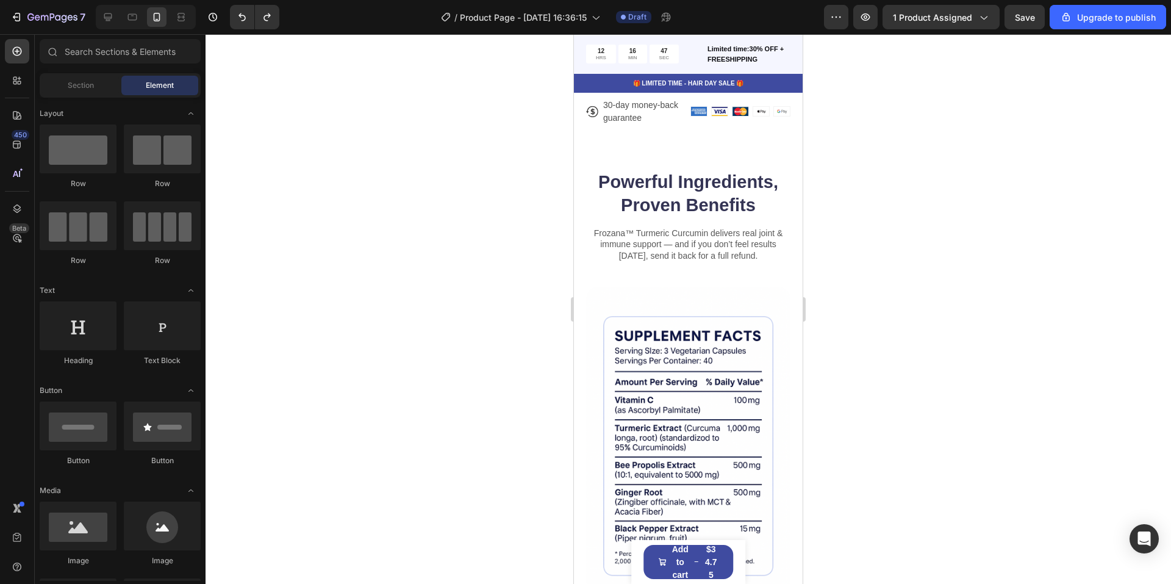
drag, startPoint x: 956, startPoint y: 400, endPoint x: 947, endPoint y: 404, distance: 9.5
click at [956, 400] on div at bounding box center [689, 309] width 966 height 550
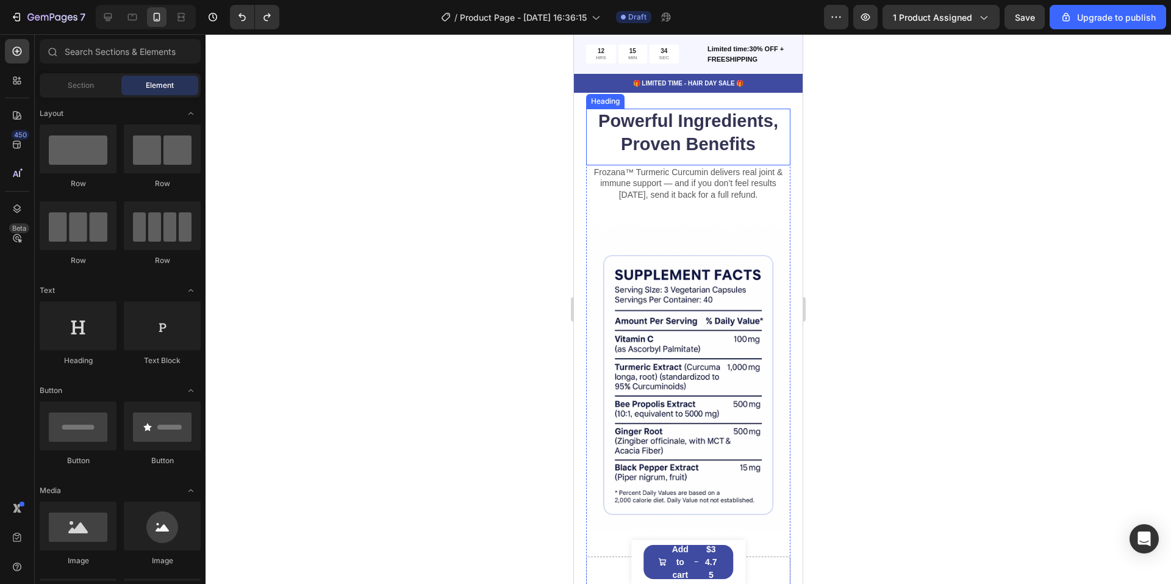
click at [677, 167] on p "Frozana™ Turmeric Curcumin delivers real joint & immune support — and if you do…" at bounding box center [688, 184] width 202 height 34
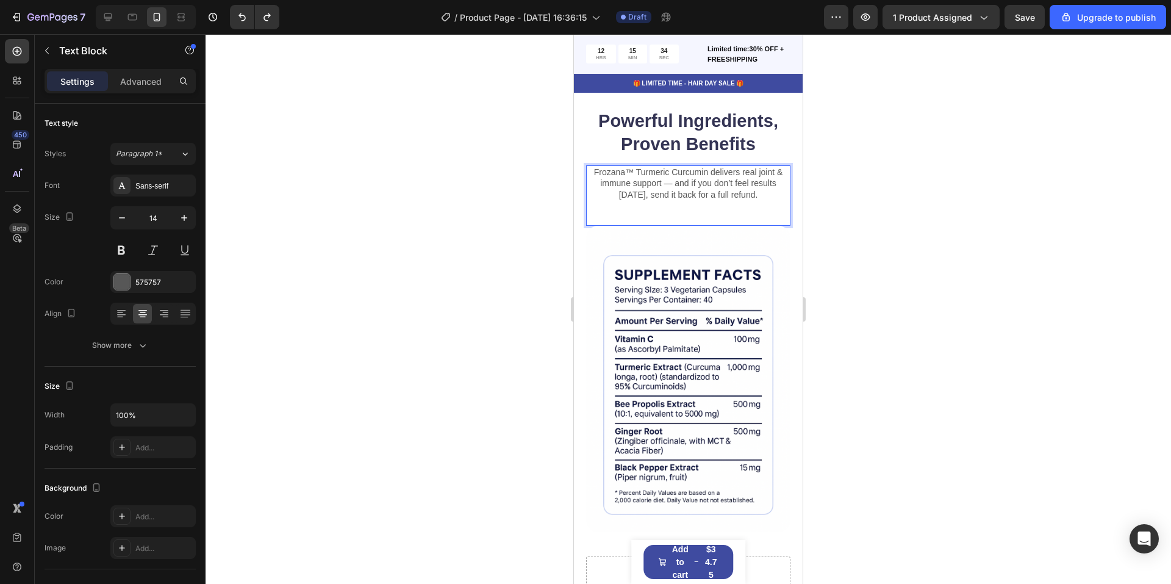
click at [677, 167] on p "Frozana™ Turmeric Curcumin delivers real joint & immune support — and if you do…" at bounding box center [688, 184] width 202 height 34
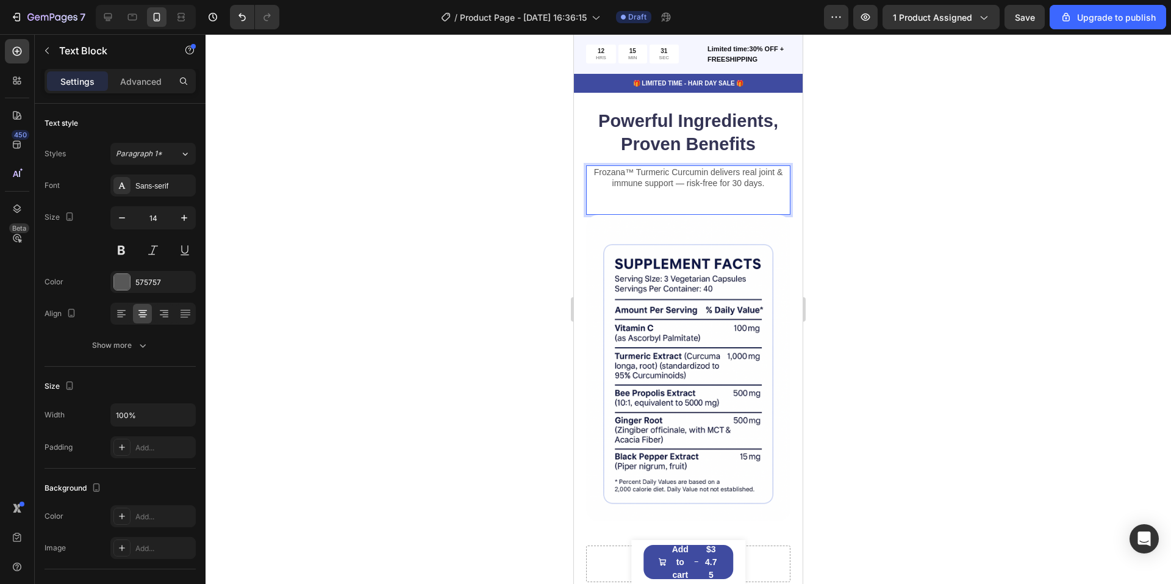
click at [425, 199] on div at bounding box center [689, 309] width 966 height 550
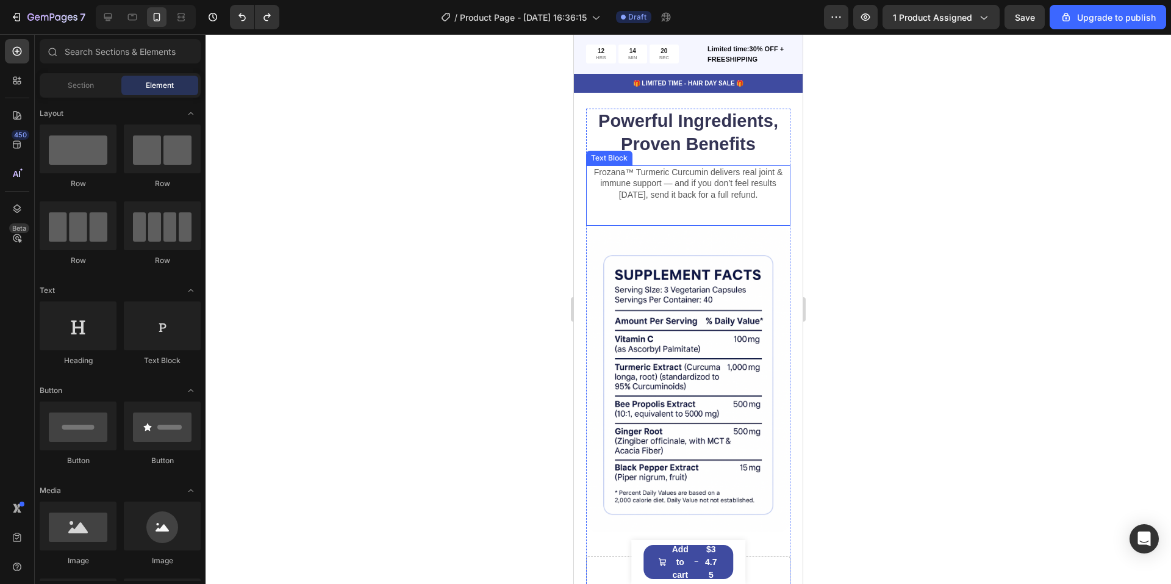
click at [678, 167] on p "Frozana™ Turmeric Curcumin delivers real joint & immune support — and if you do…" at bounding box center [688, 184] width 202 height 34
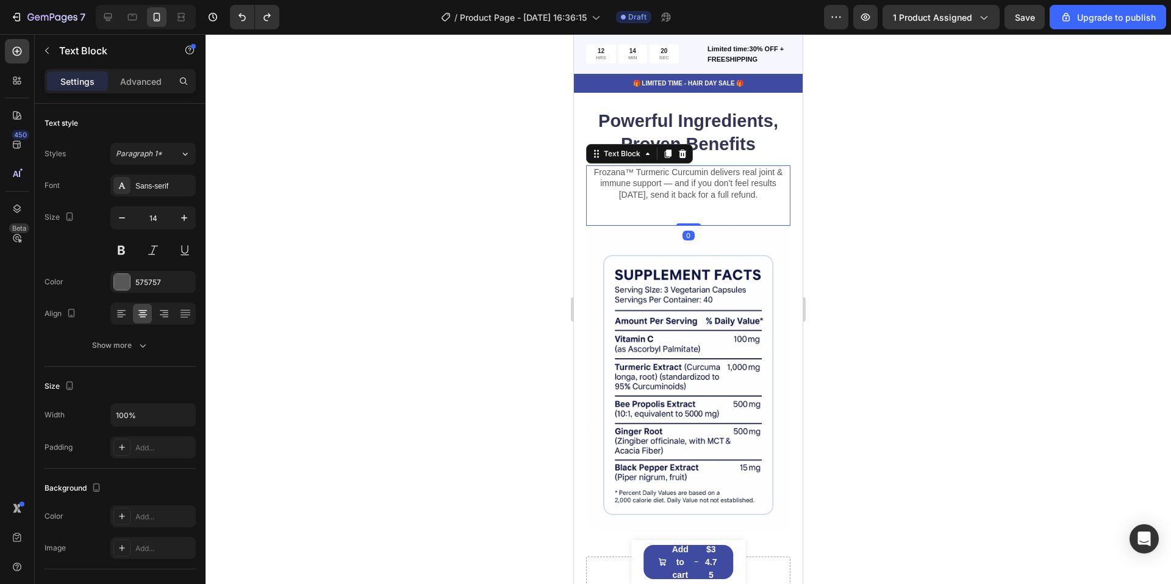
click at [678, 167] on p "Frozana™ Turmeric Curcumin delivers real joint & immune support — and if you do…" at bounding box center [688, 184] width 202 height 34
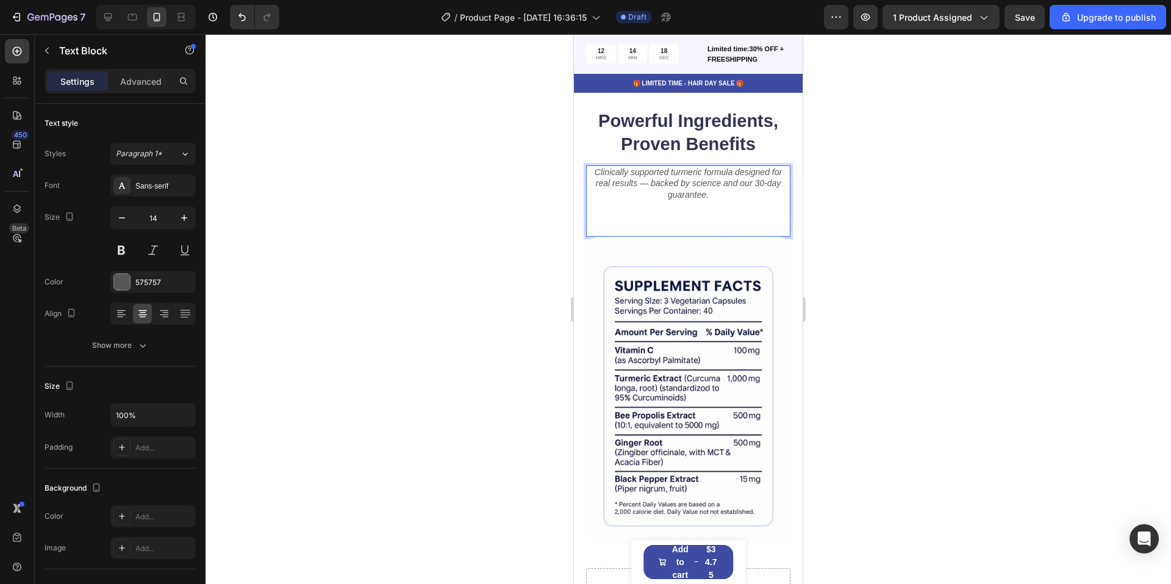
click at [439, 202] on div at bounding box center [689, 309] width 966 height 550
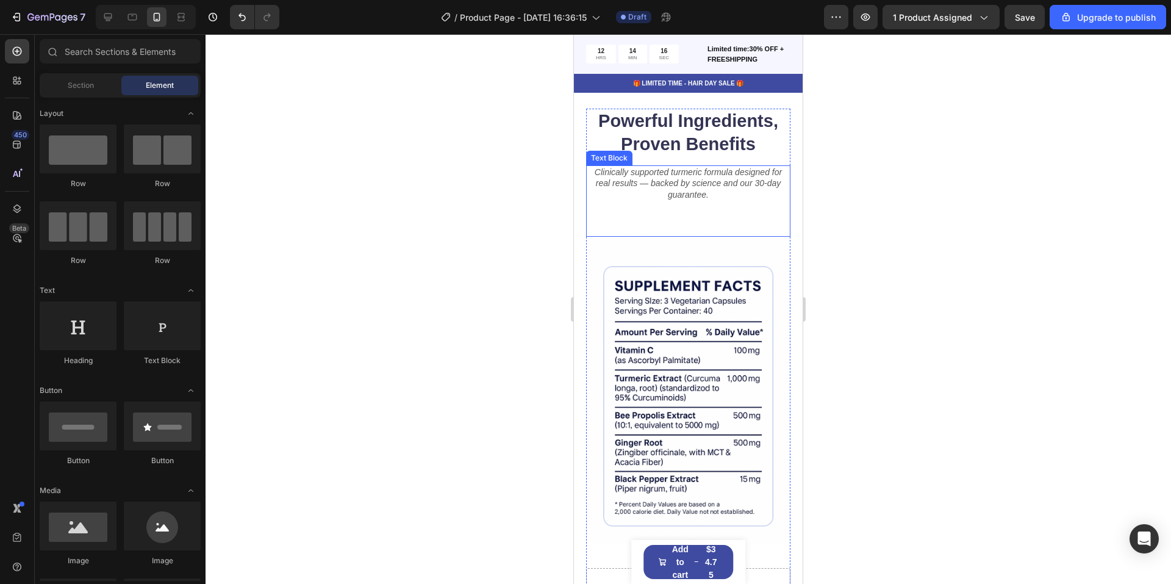
click at [650, 185] on p "Clinically supported turmeric formula designed for real results — backed by sci…" at bounding box center [688, 184] width 202 height 34
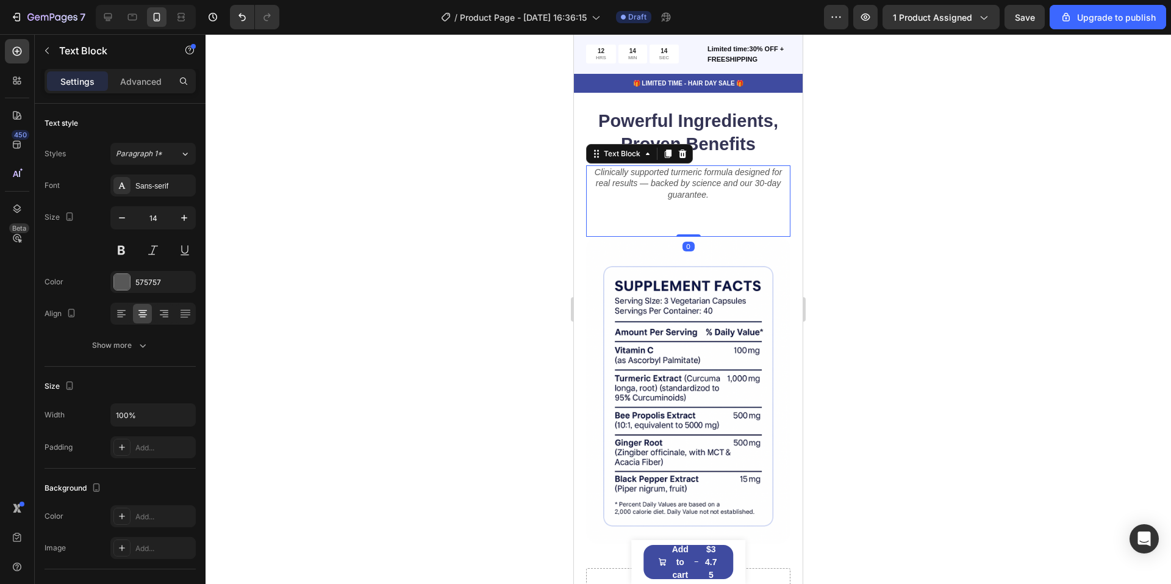
drag, startPoint x: 678, startPoint y: 221, endPoint x: 679, endPoint y: 203, distance: 18.3
click at [679, 203] on div "Clinically supported turmeric formula designed for real results — backed by sci…" at bounding box center [688, 200] width 204 height 71
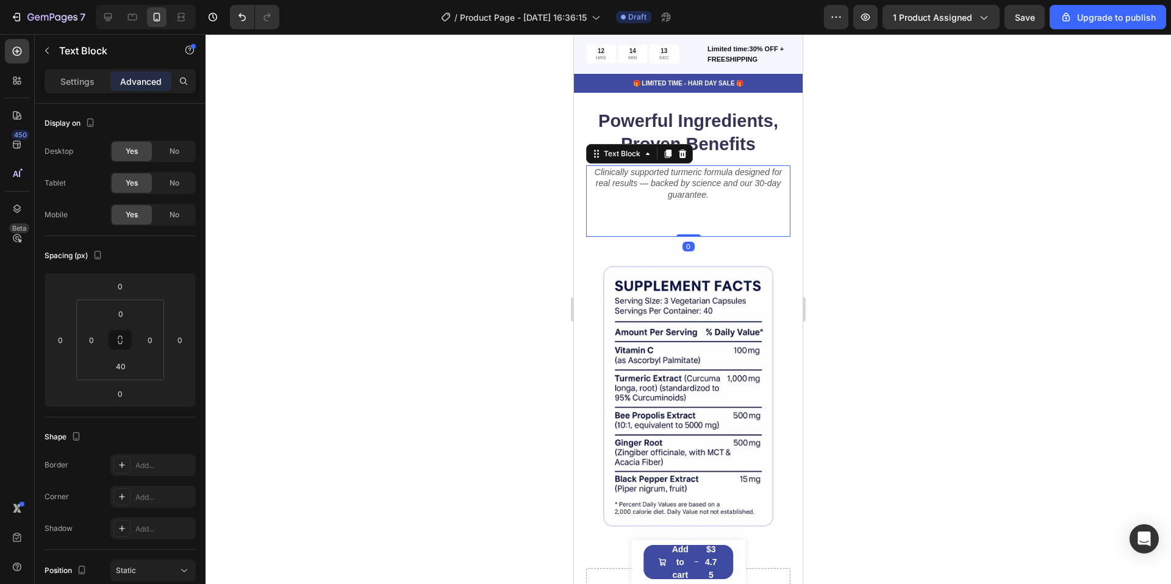
drag, startPoint x: 686, startPoint y: 221, endPoint x: 684, endPoint y: 199, distance: 21.5
click at [687, 199] on div "Clinically supported turmeric formula designed for real results — backed by sci…" at bounding box center [688, 200] width 204 height 71
click at [642, 278] on img at bounding box center [688, 390] width 204 height 307
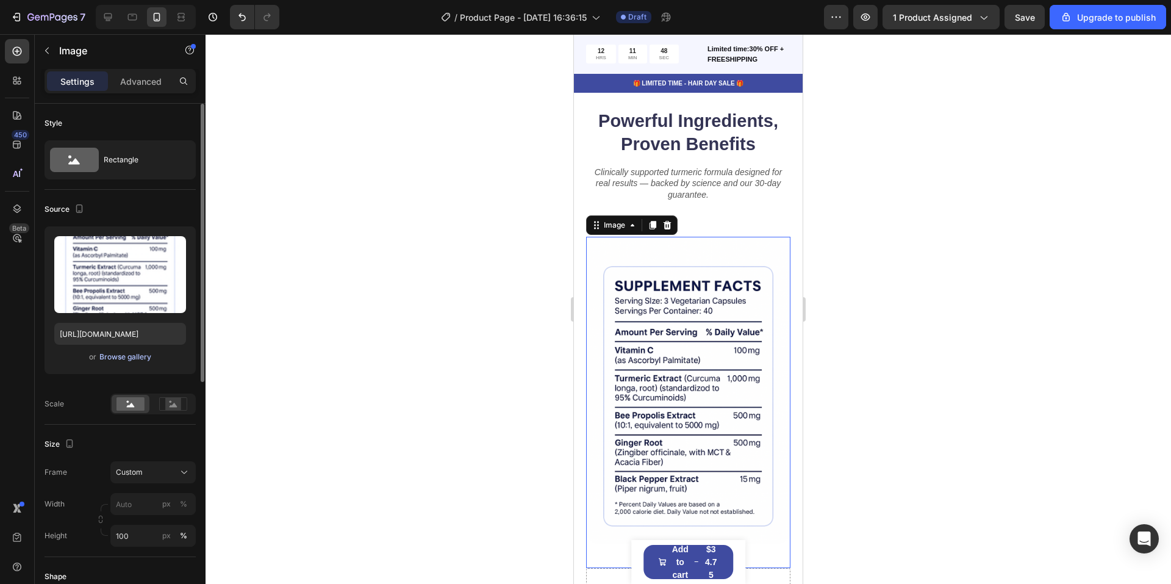
click at [131, 354] on div "Browse gallery" at bounding box center [125, 356] width 52 height 11
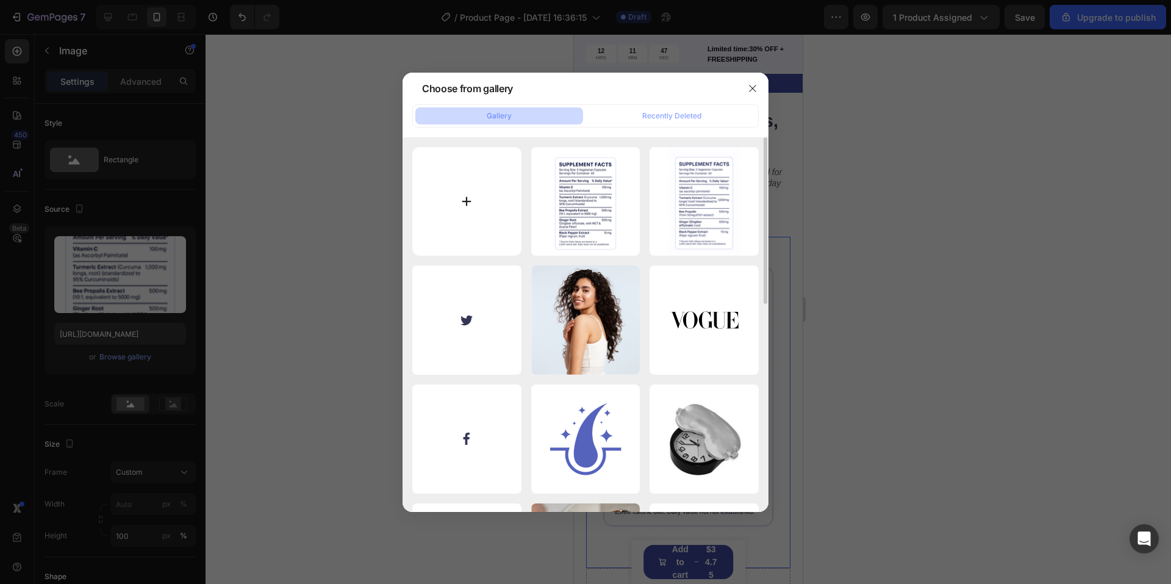
click at [463, 209] on input "file" at bounding box center [466, 201] width 109 height 109
type input "C:\fakepath\ChatGPT Image [DATE], 10_55_03 PM.png"
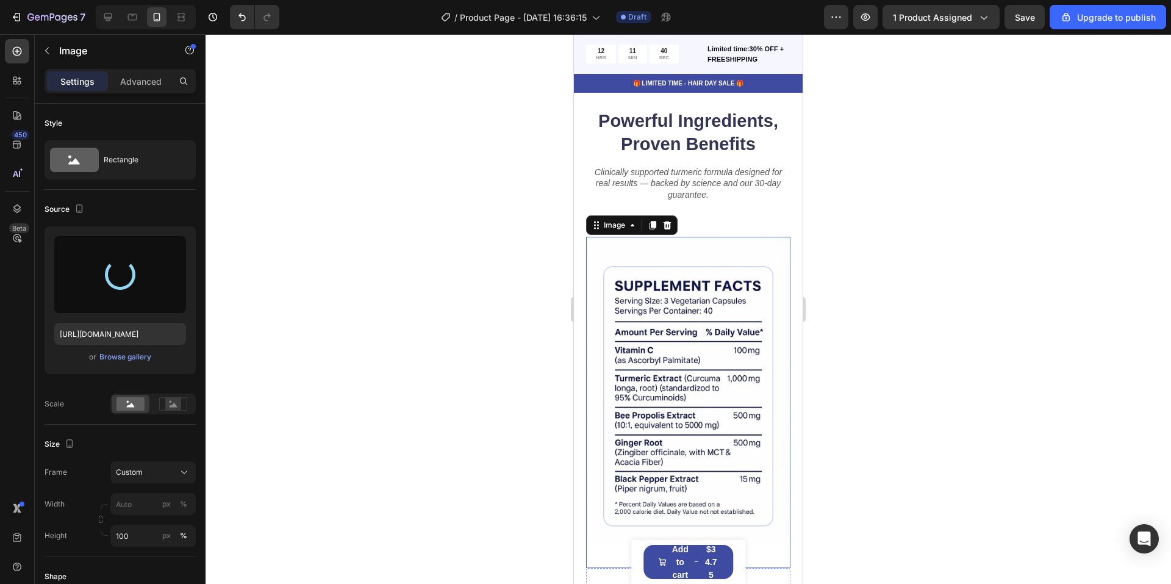
type input "[URL][DOMAIN_NAME]"
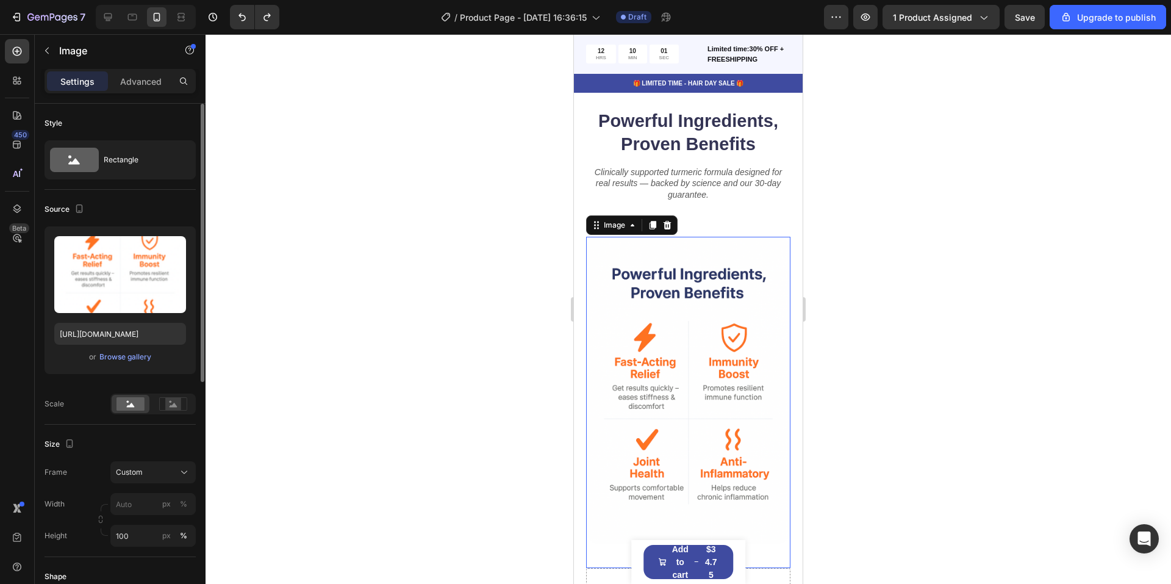
click at [123, 366] on div "Upload Image [URL][DOMAIN_NAME] or Browse gallery" at bounding box center [120, 300] width 151 height 148
click at [123, 362] on div "Browse gallery" at bounding box center [125, 356] width 52 height 11
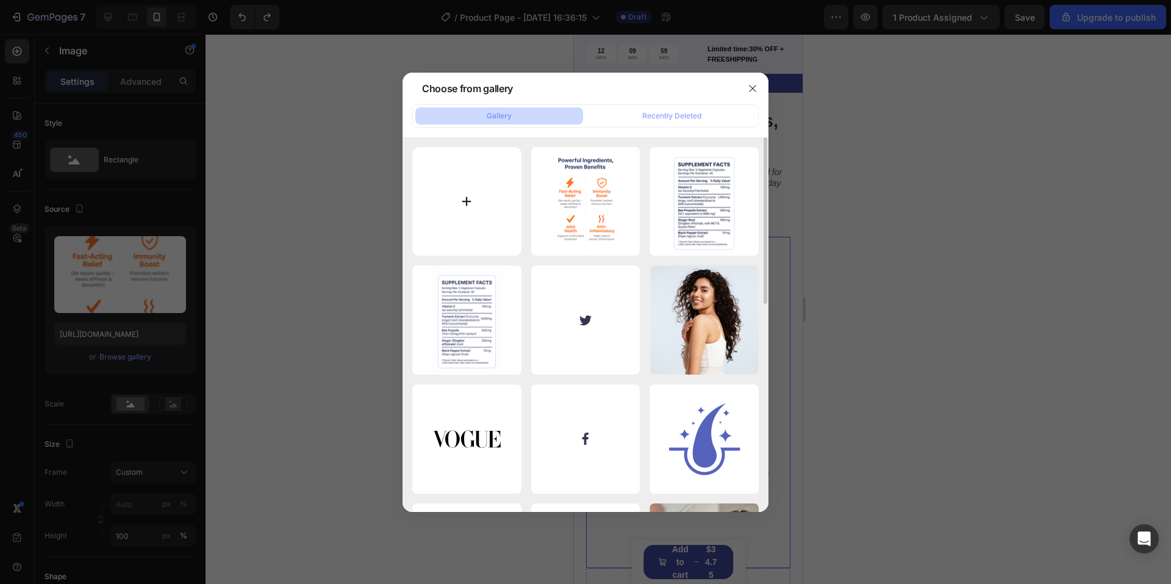
click at [475, 216] on input "file" at bounding box center [466, 201] width 109 height 109
type input "C:\fakepath\ChatGPT Image [DATE], 11_24_44 PM.png"
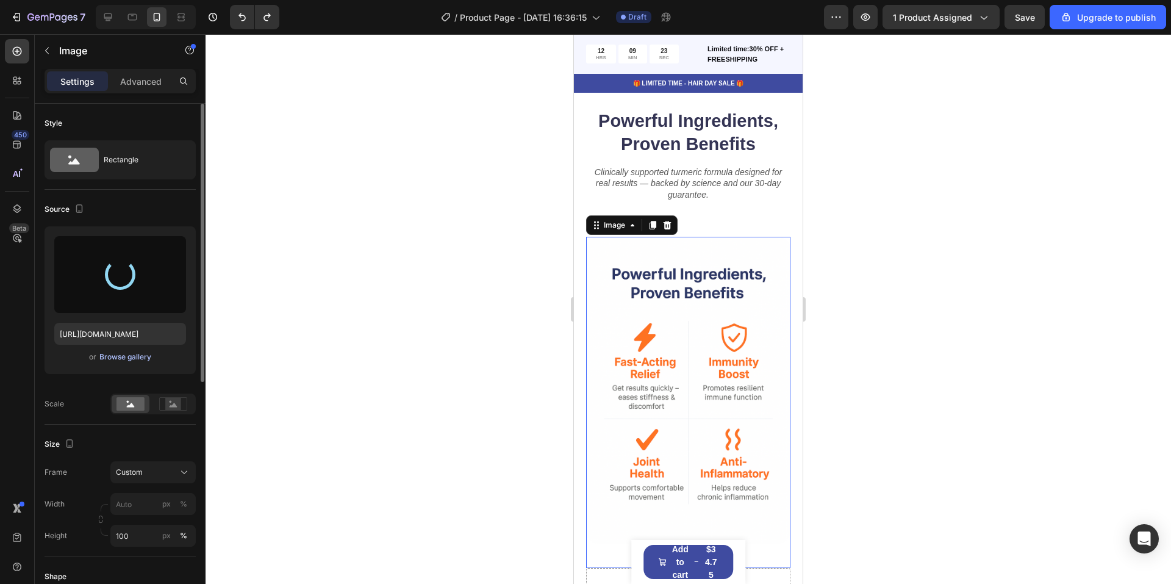
click at [144, 357] on div "Browse gallery" at bounding box center [125, 356] width 52 height 11
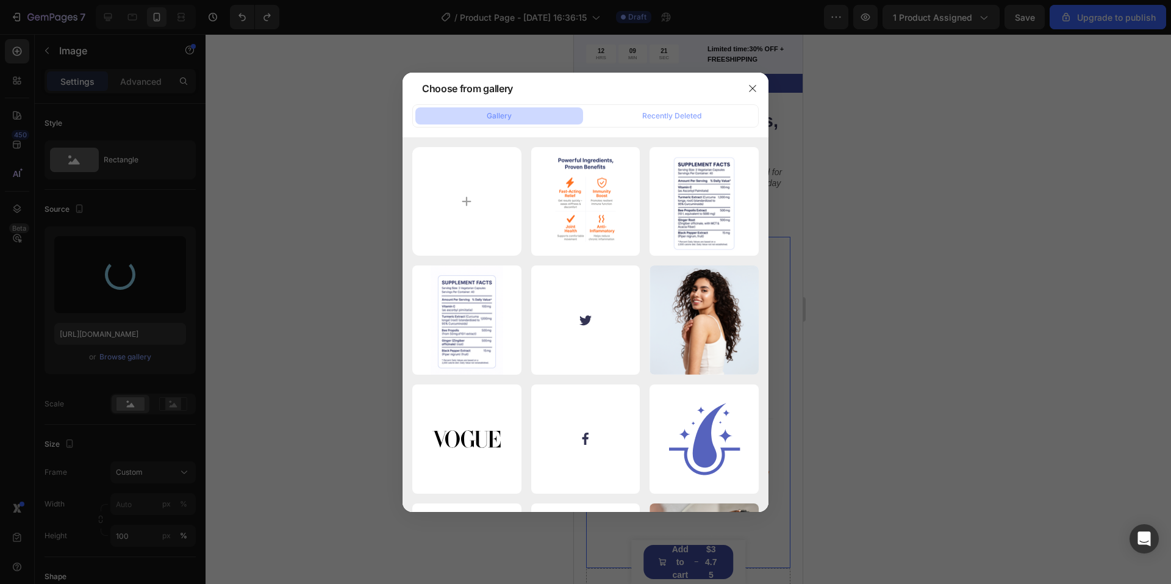
click at [761, 79] on div at bounding box center [753, 89] width 32 height 32
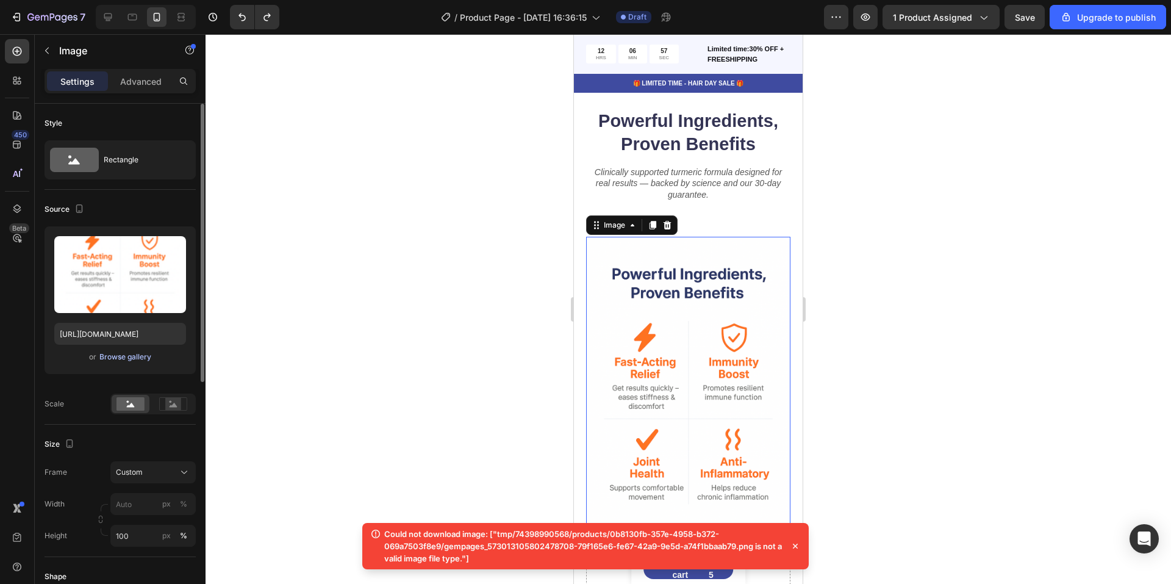
click at [118, 352] on div "Browse gallery" at bounding box center [125, 356] width 52 height 11
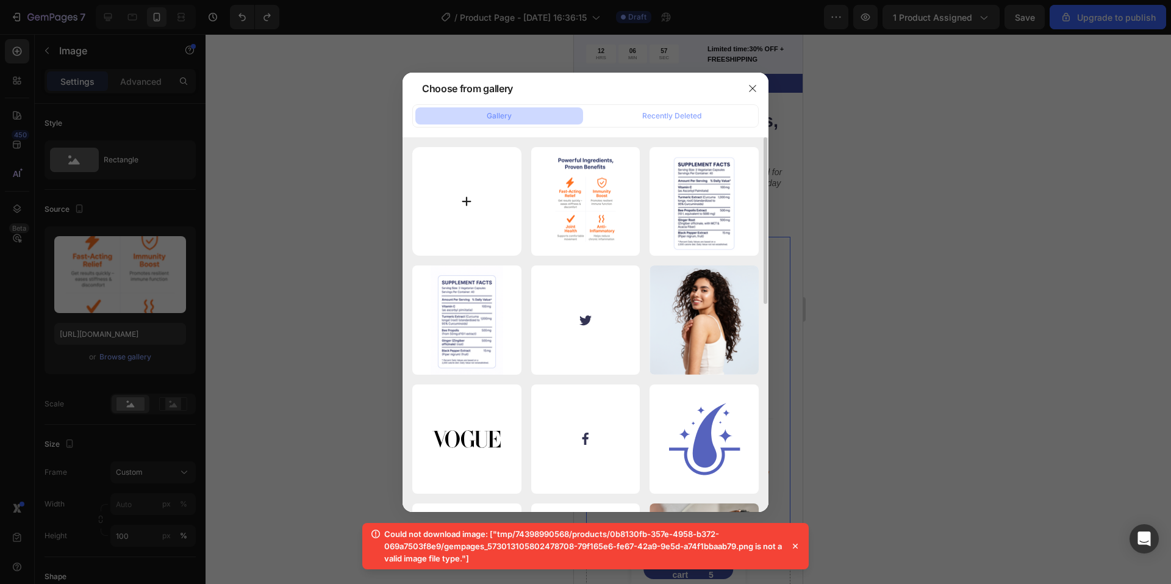
click at [442, 210] on input "file" at bounding box center [466, 201] width 109 height 109
type input "C:\fakepath\ChatGPT Image [DATE], 11_36_50 PM.png"
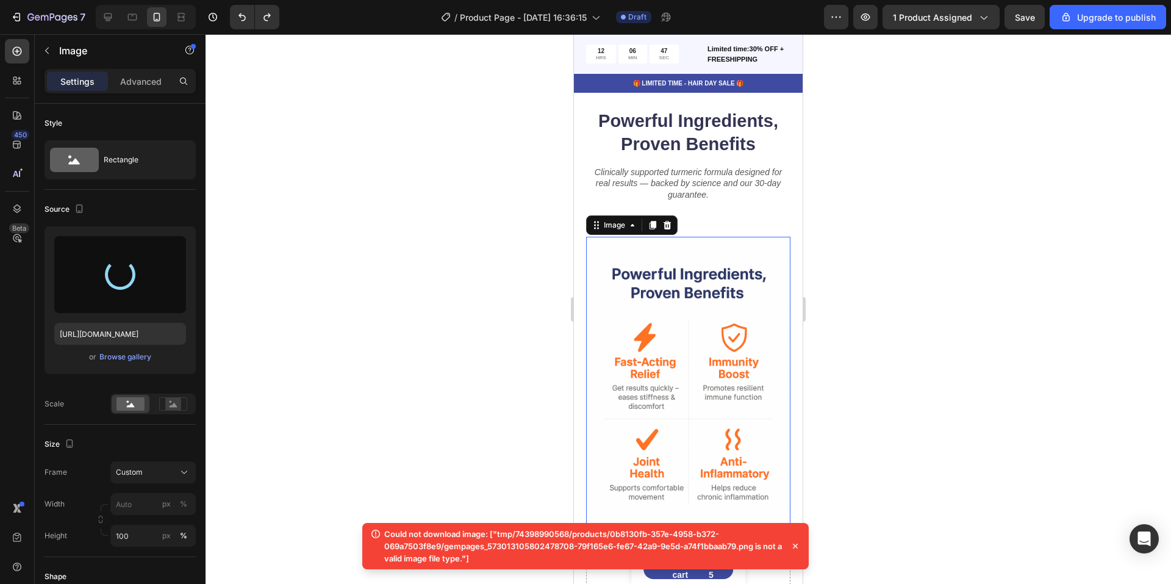
type input "[URL][DOMAIN_NAME]"
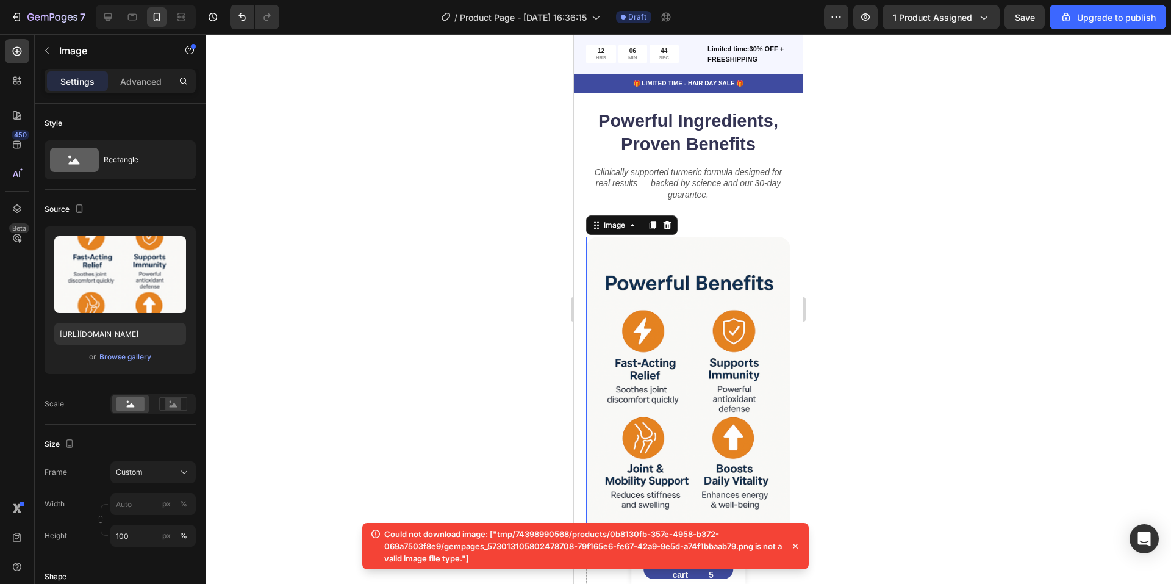
click at [899, 316] on div at bounding box center [689, 309] width 966 height 550
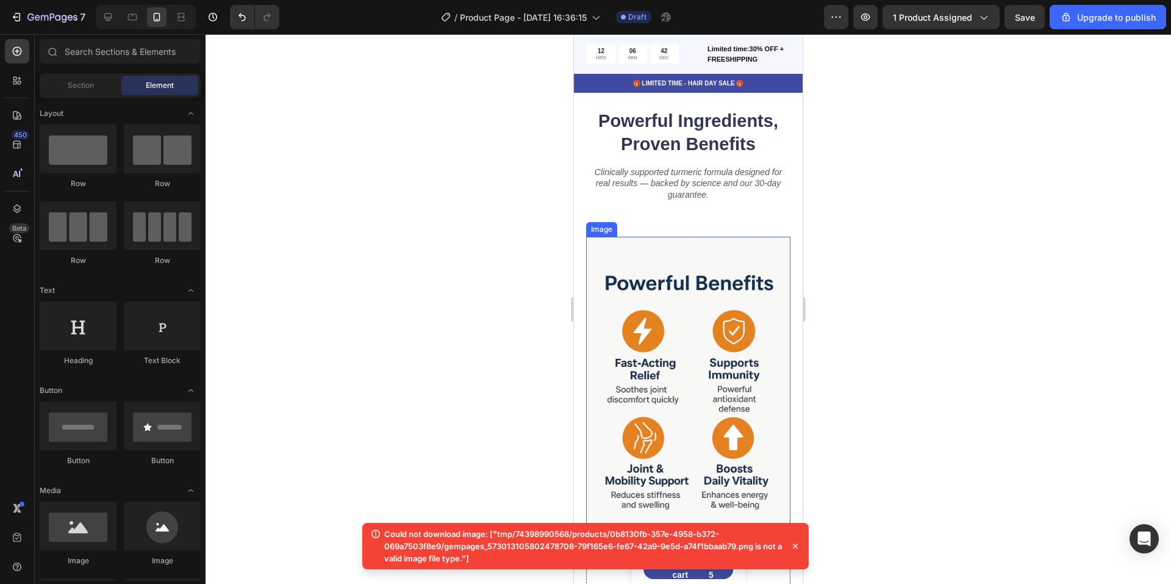
scroll to position [976, 0]
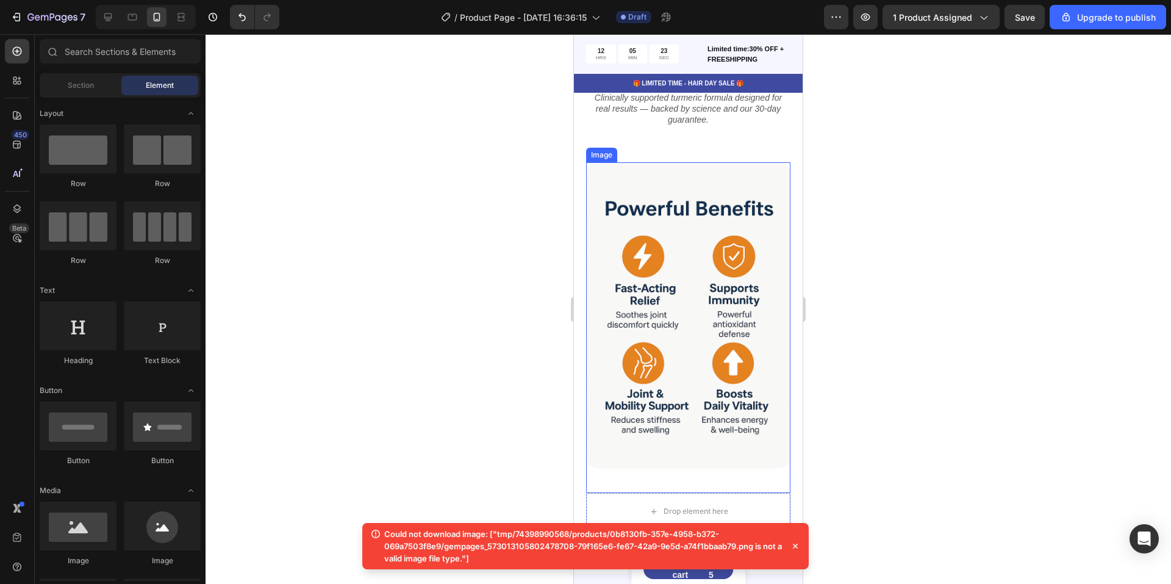
click at [636, 241] on img at bounding box center [688, 315] width 204 height 307
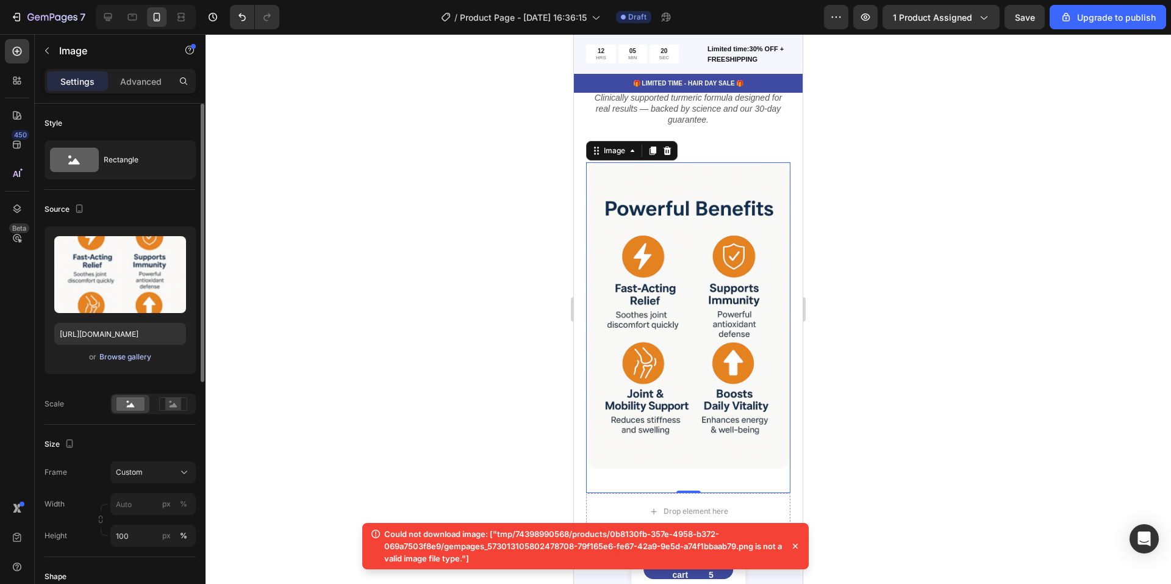
click at [125, 355] on div "Browse gallery" at bounding box center [125, 356] width 52 height 11
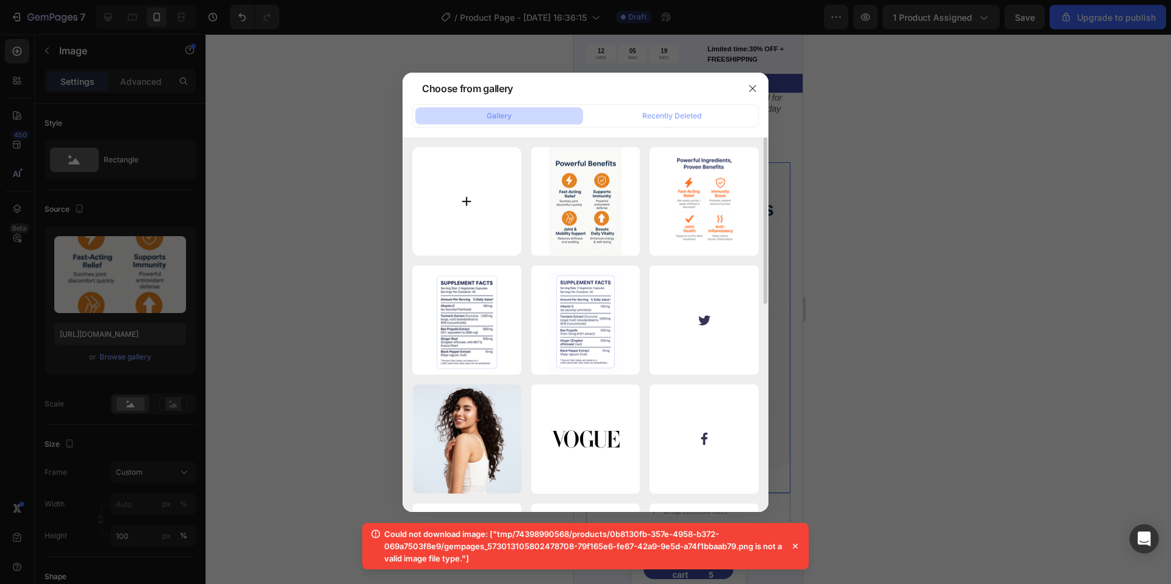
click at [458, 217] on input "file" at bounding box center [466, 201] width 109 height 109
type input "C:\fakepath\ChatGPT Image [DATE], 11_42_48 PM.png"
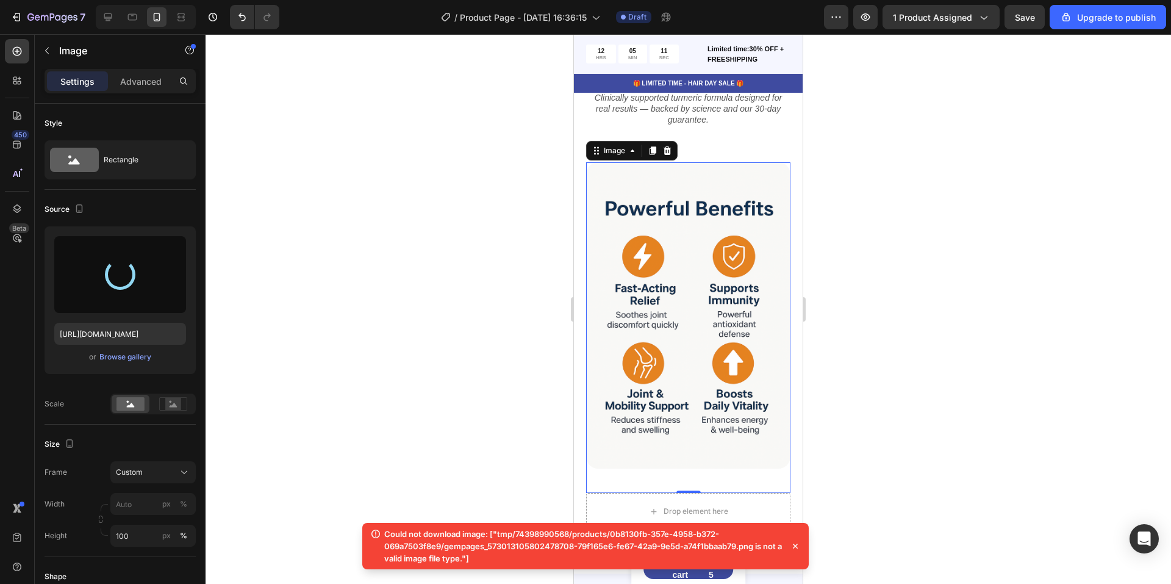
type input "[URL][DOMAIN_NAME]"
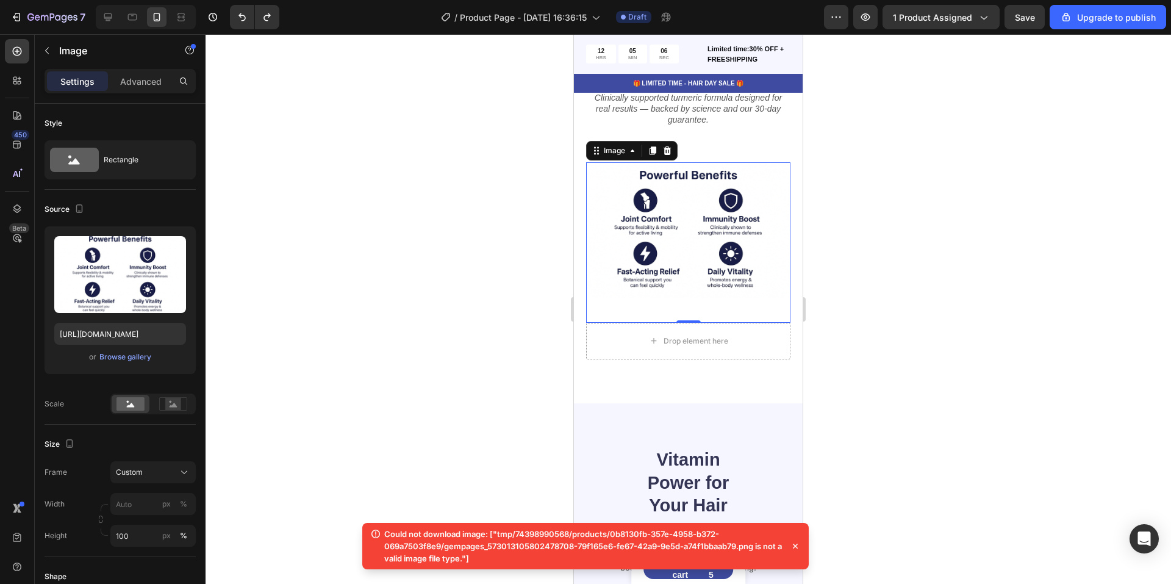
click at [797, 540] on icon at bounding box center [795, 546] width 12 height 12
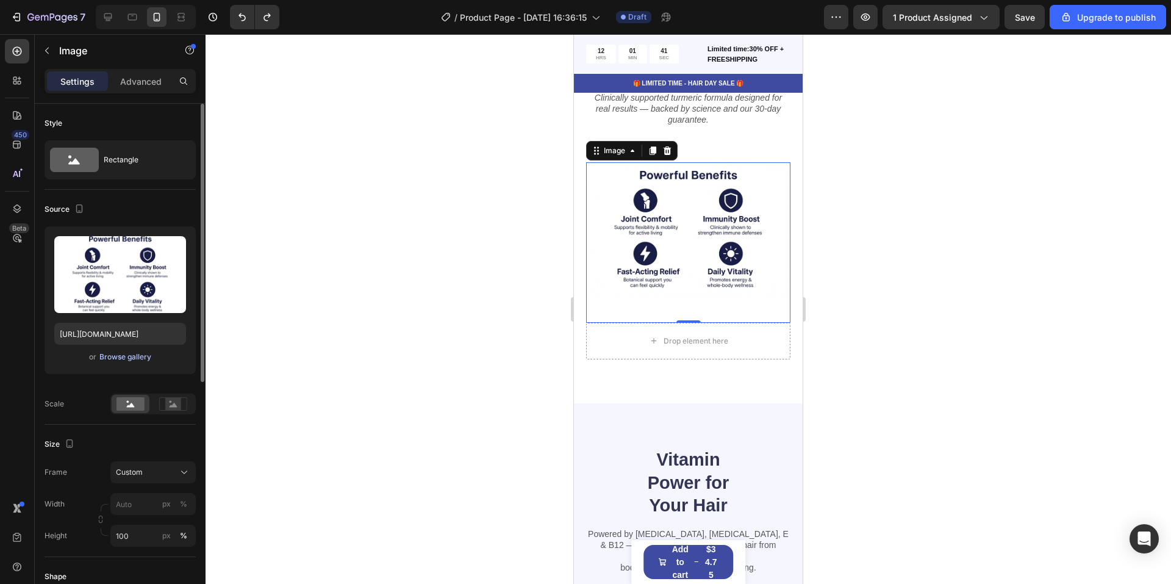
click at [106, 359] on div "Browse gallery" at bounding box center [125, 356] width 52 height 11
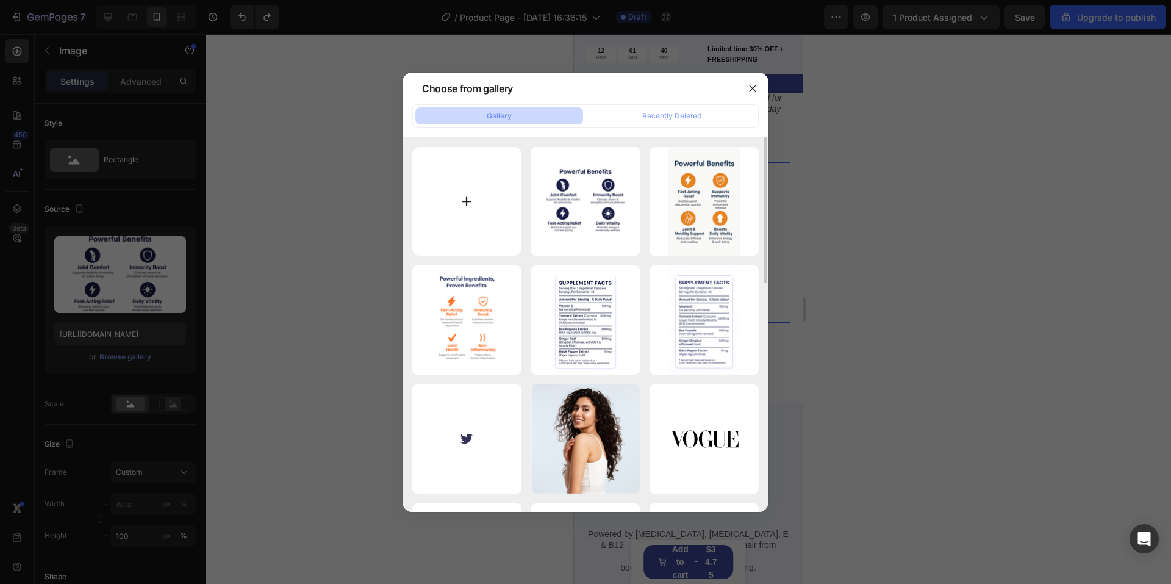
click at [465, 238] on input "file" at bounding box center [466, 201] width 109 height 109
type input "C:\fakepath\ChatGPT Image [DATE], 11_55_24 PM.png"
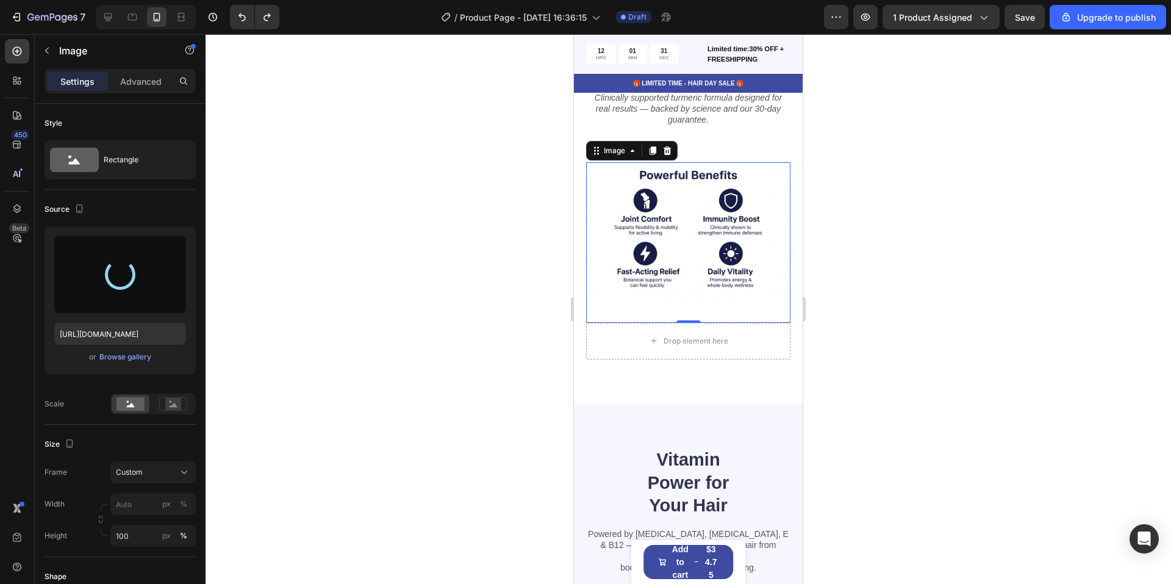
type input "[URL][DOMAIN_NAME]"
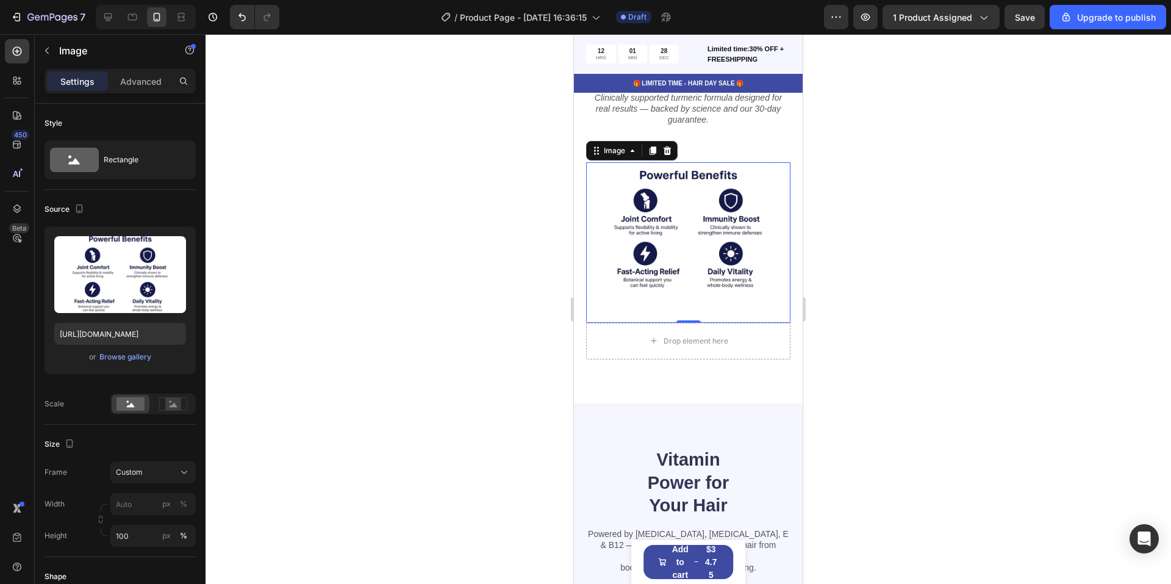
click at [417, 414] on div at bounding box center [689, 309] width 966 height 550
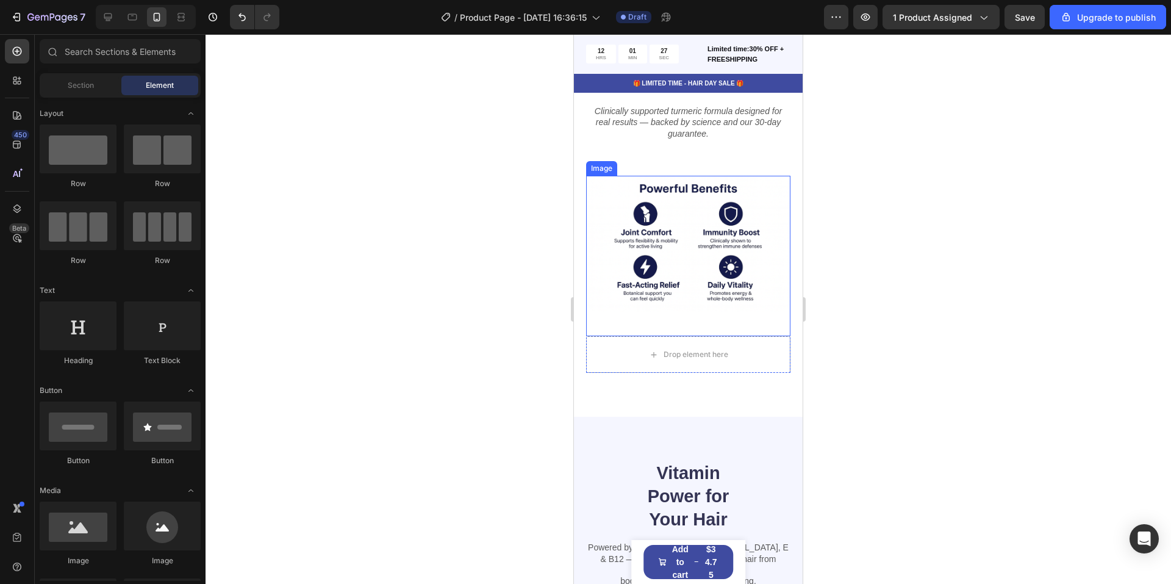
scroll to position [915, 0]
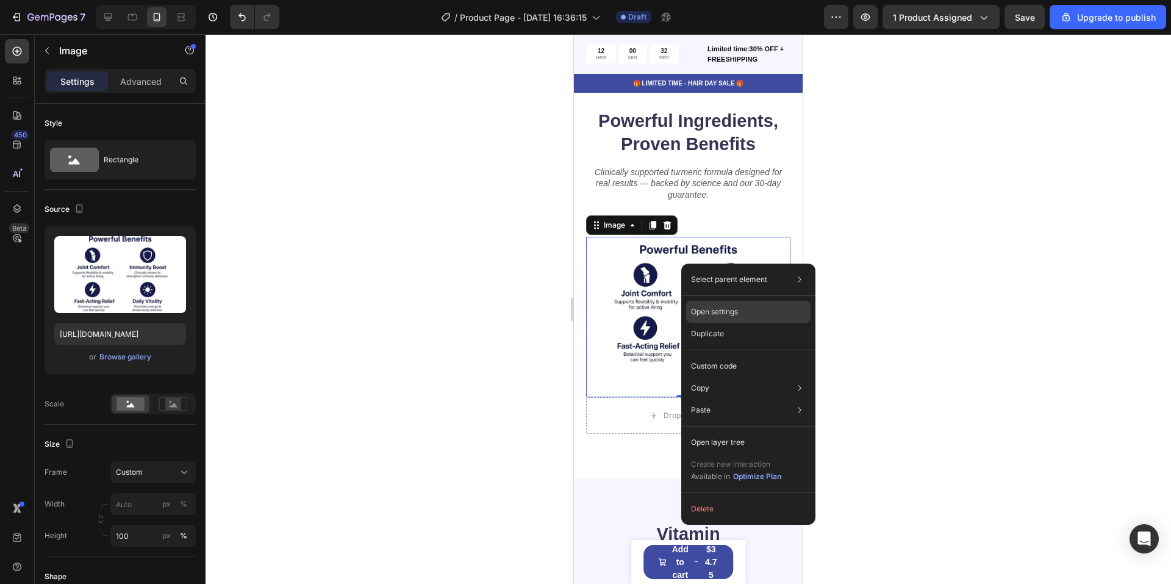
click at [711, 314] on p "Open settings" at bounding box center [714, 311] width 47 height 11
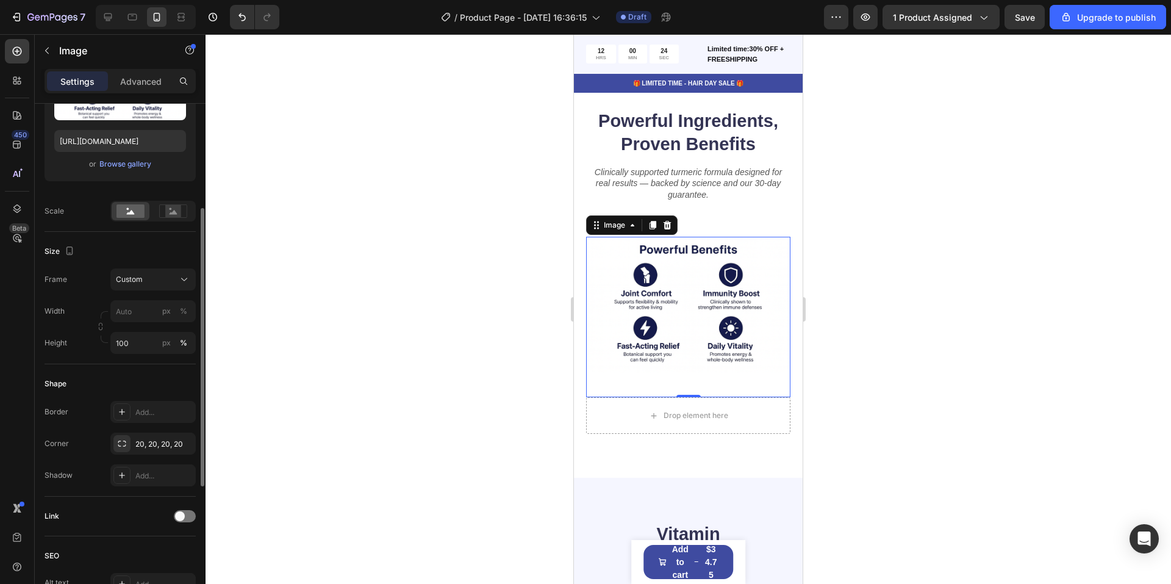
scroll to position [71, 0]
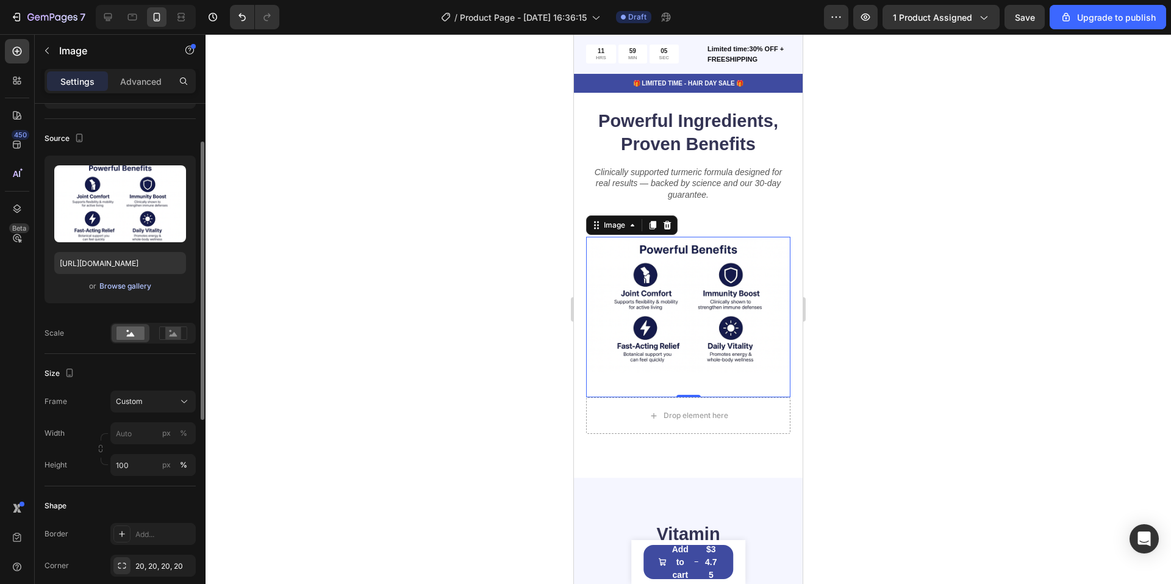
click at [127, 285] on div "Browse gallery" at bounding box center [125, 286] width 52 height 11
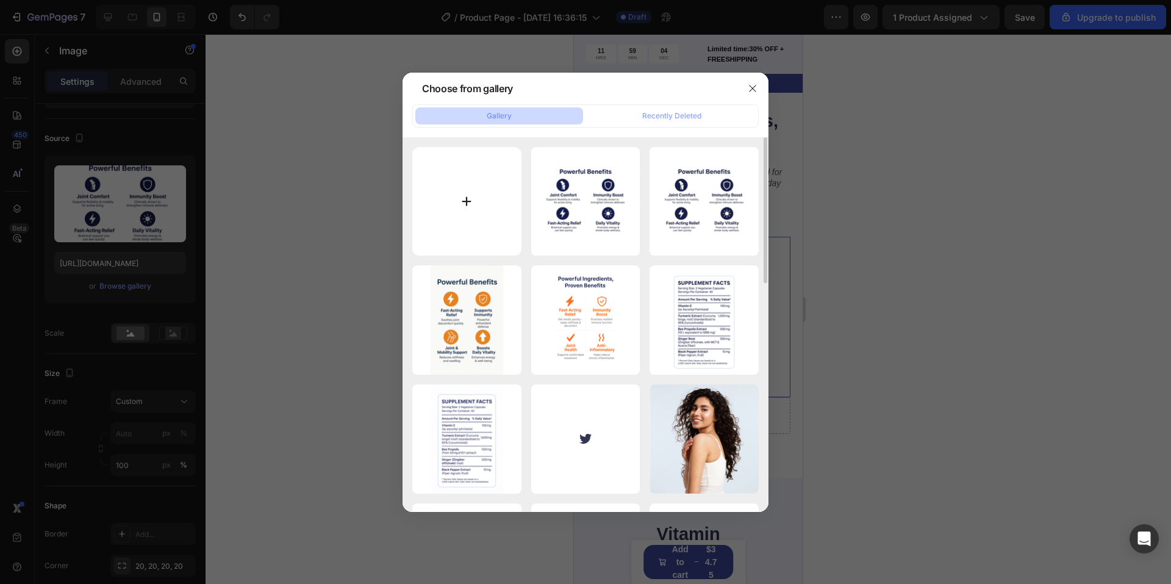
click at [503, 219] on input "file" at bounding box center [466, 201] width 109 height 109
type input "C:\fakepath\ChatGPT Image [DATE], 12_03_00 AM.png"
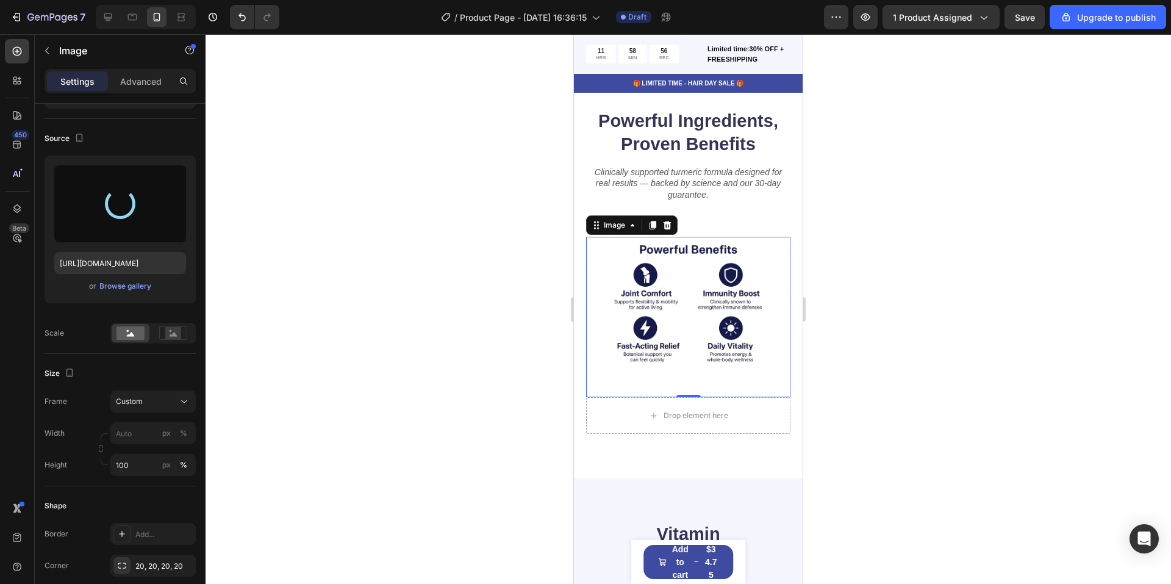
type input "[URL][DOMAIN_NAME]"
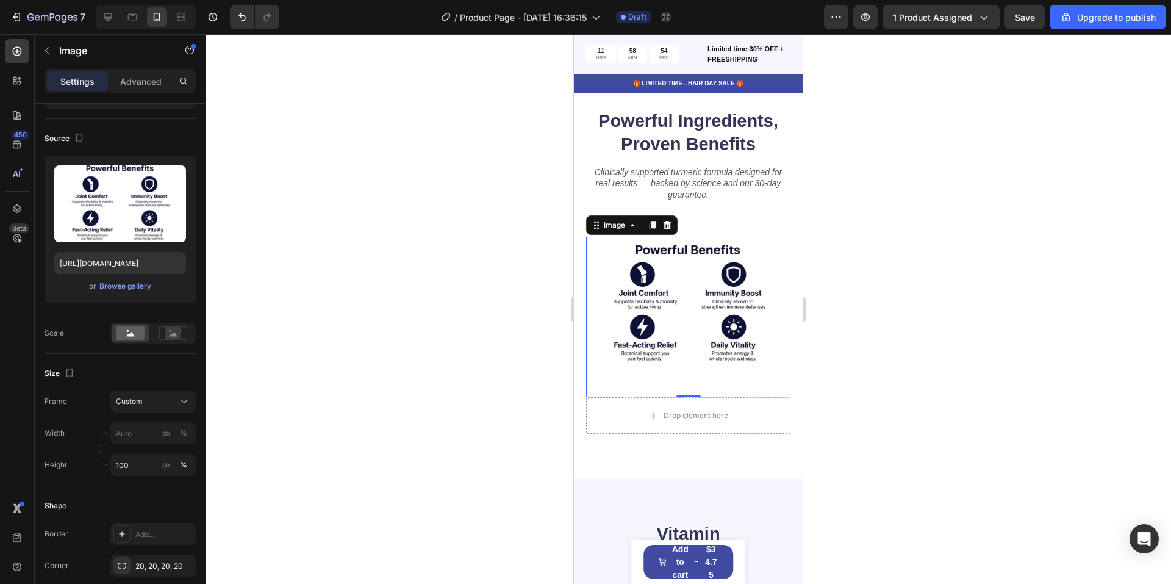
click at [476, 289] on div at bounding box center [689, 309] width 966 height 550
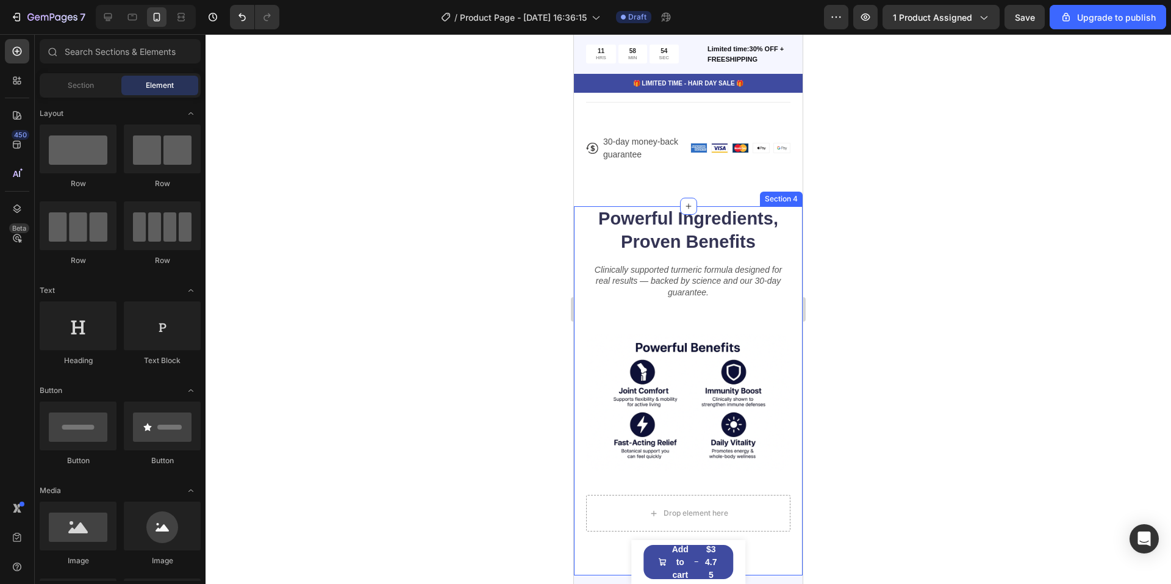
scroll to position [732, 0]
